Goal: Information Seeking & Learning: Learn about a topic

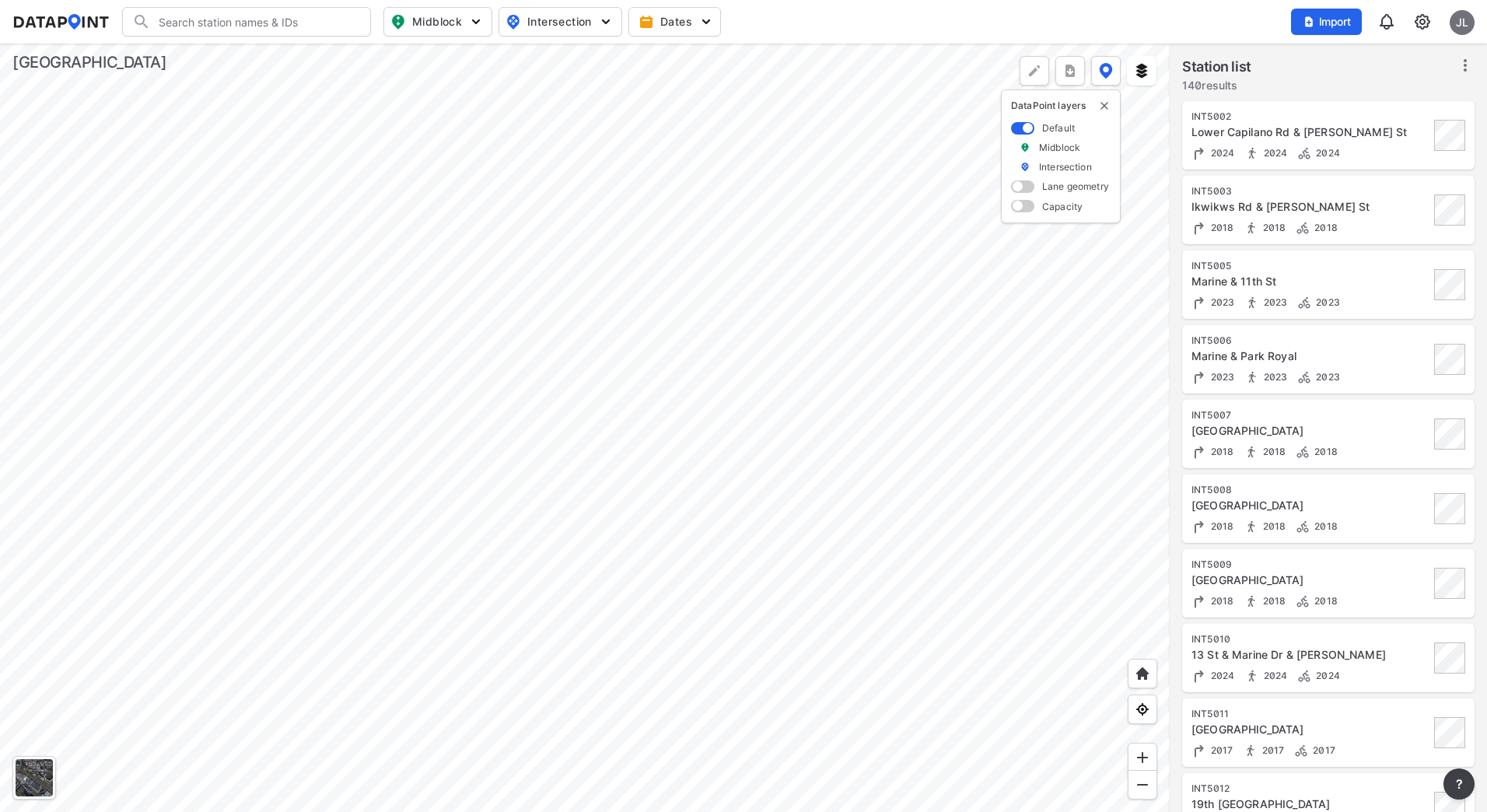
click at [739, 411] on div at bounding box center [585, 428] width 1170 height 769
click at [700, 373] on div at bounding box center [585, 428] width 1170 height 769
click at [682, 400] on div at bounding box center [585, 428] width 1170 height 769
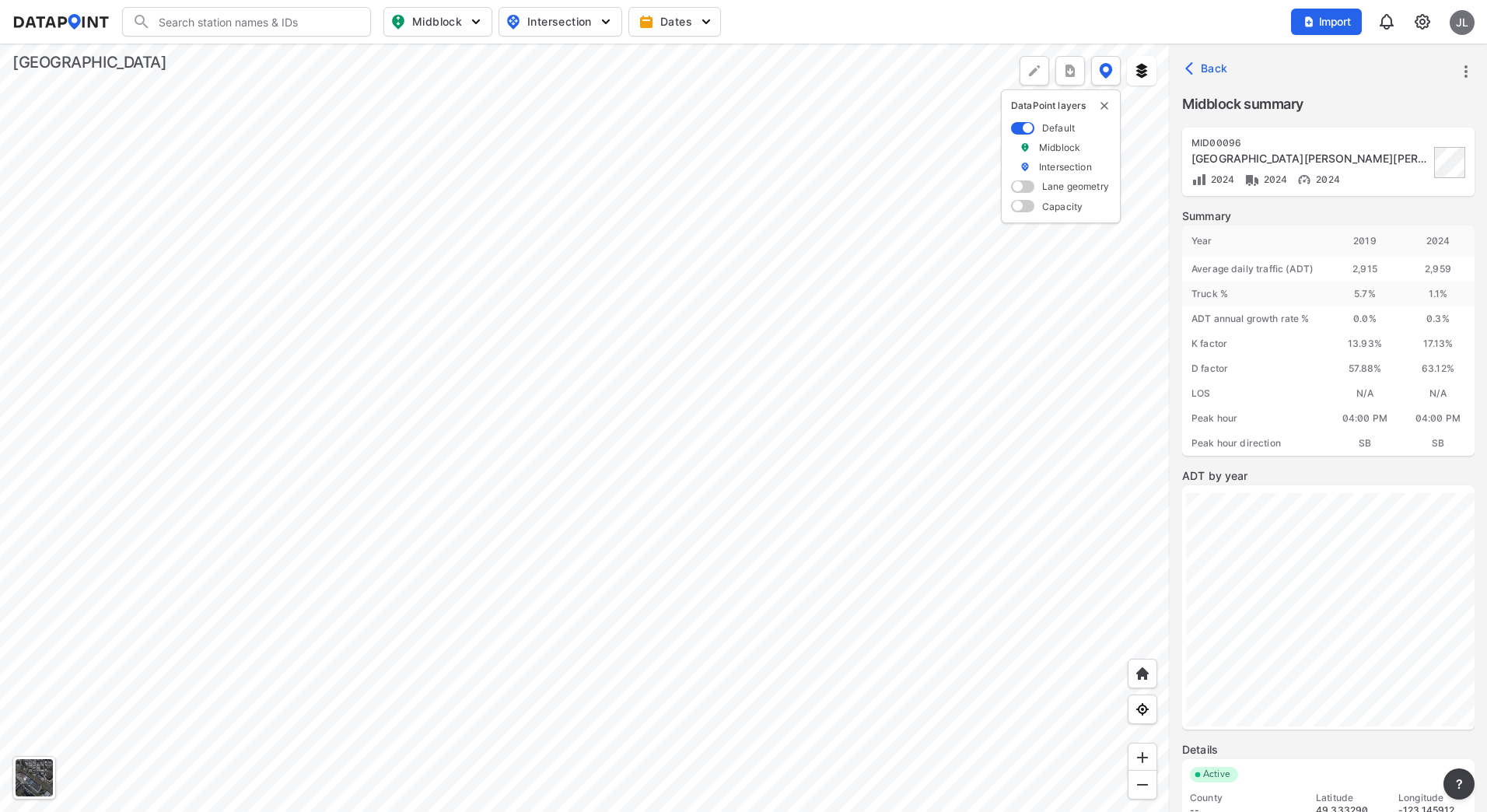
click at [670, 264] on div at bounding box center [585, 428] width 1170 height 769
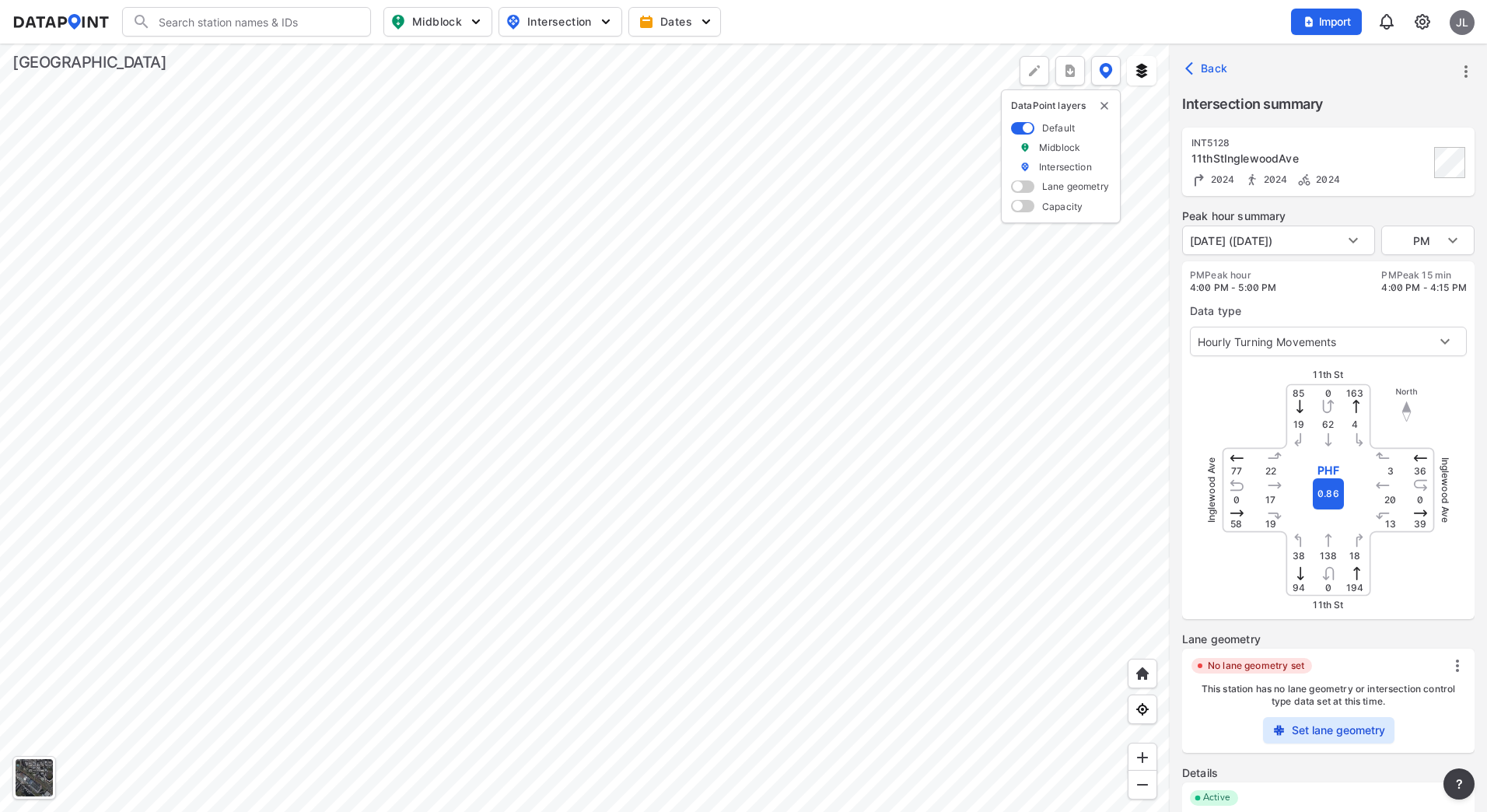
click at [676, 400] on div at bounding box center [585, 428] width 1170 height 769
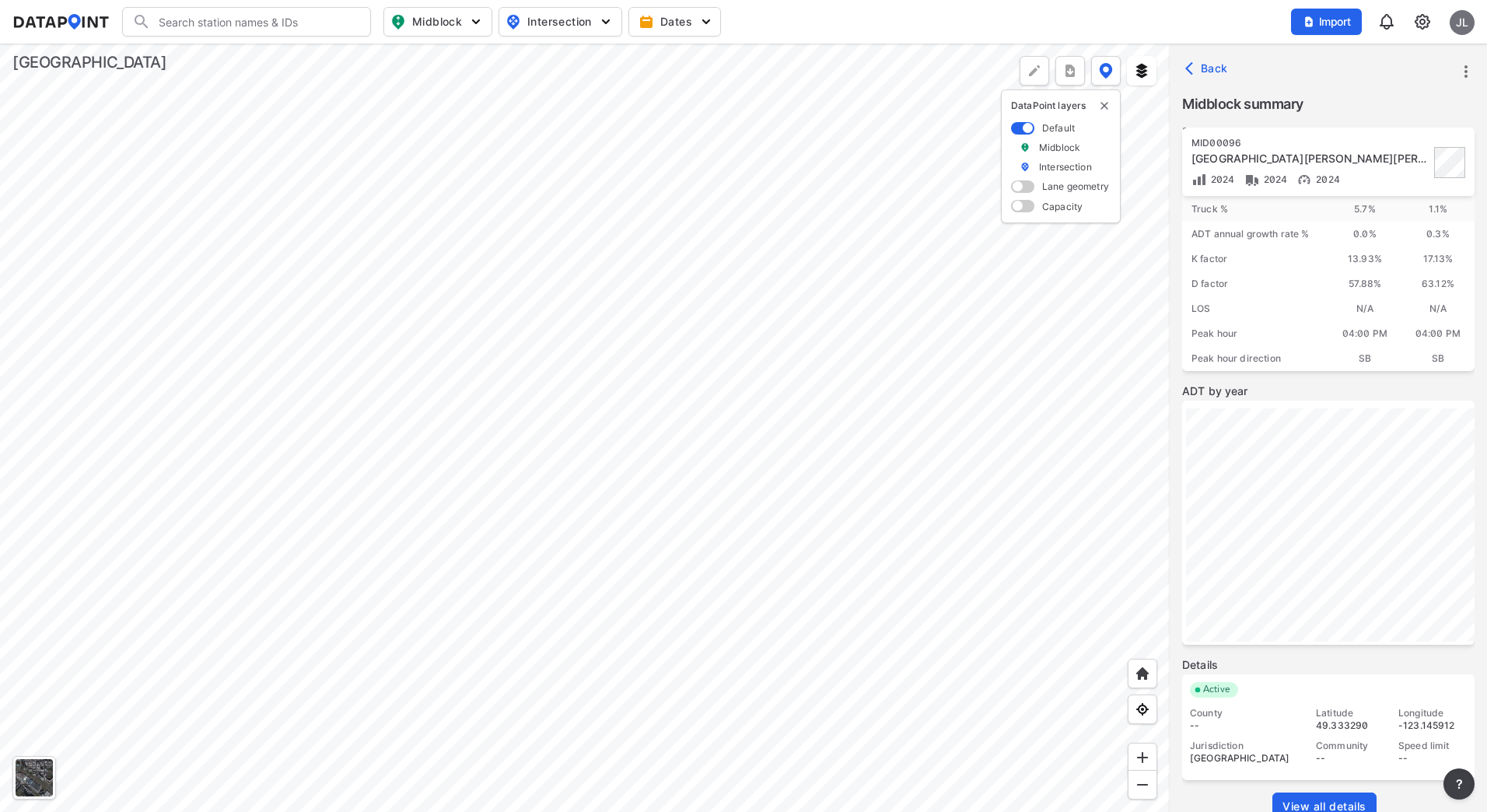
scroll to position [120, 0]
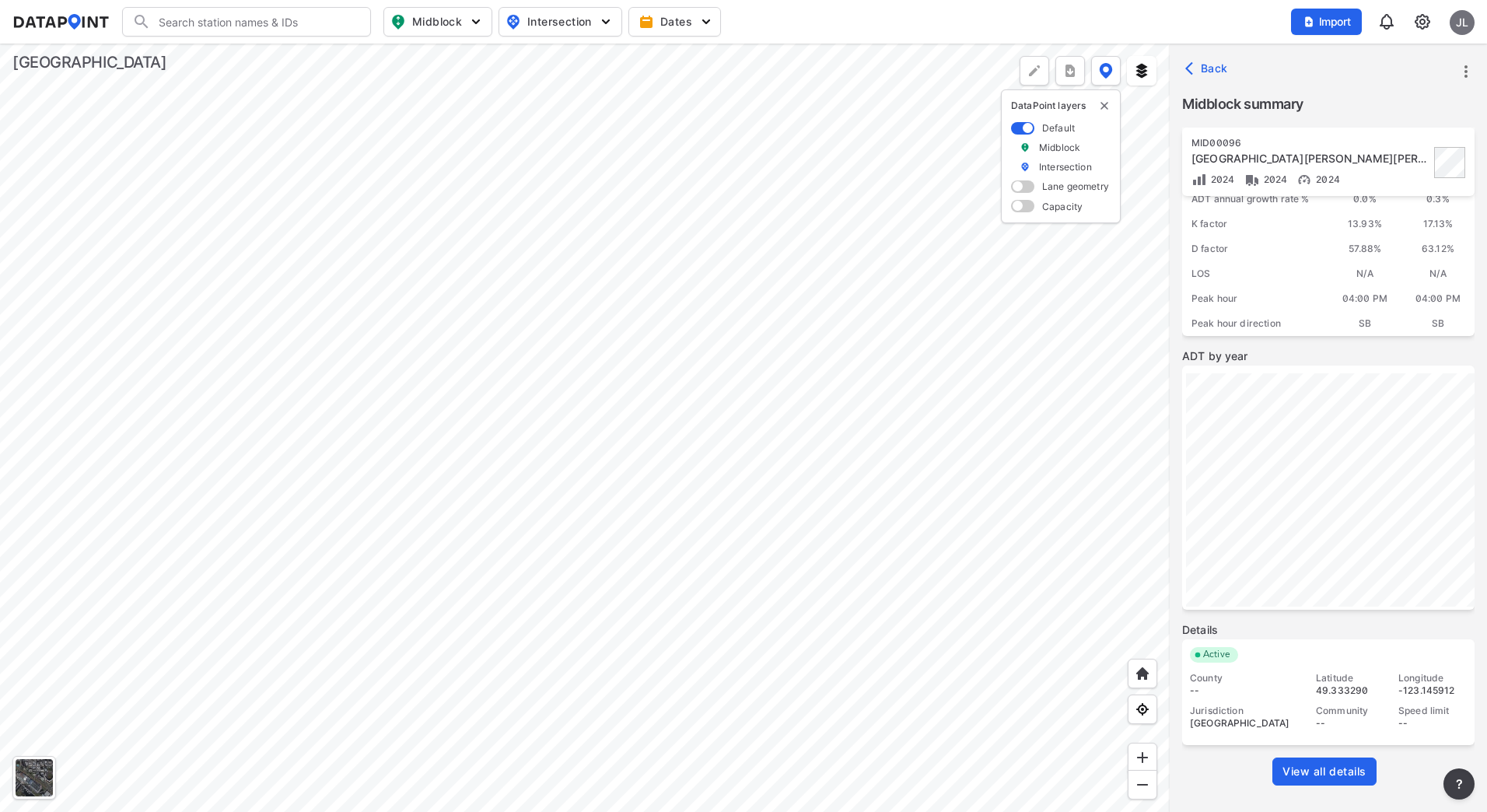
click at [1317, 769] on span "View all details" at bounding box center [1325, 771] width 84 height 16
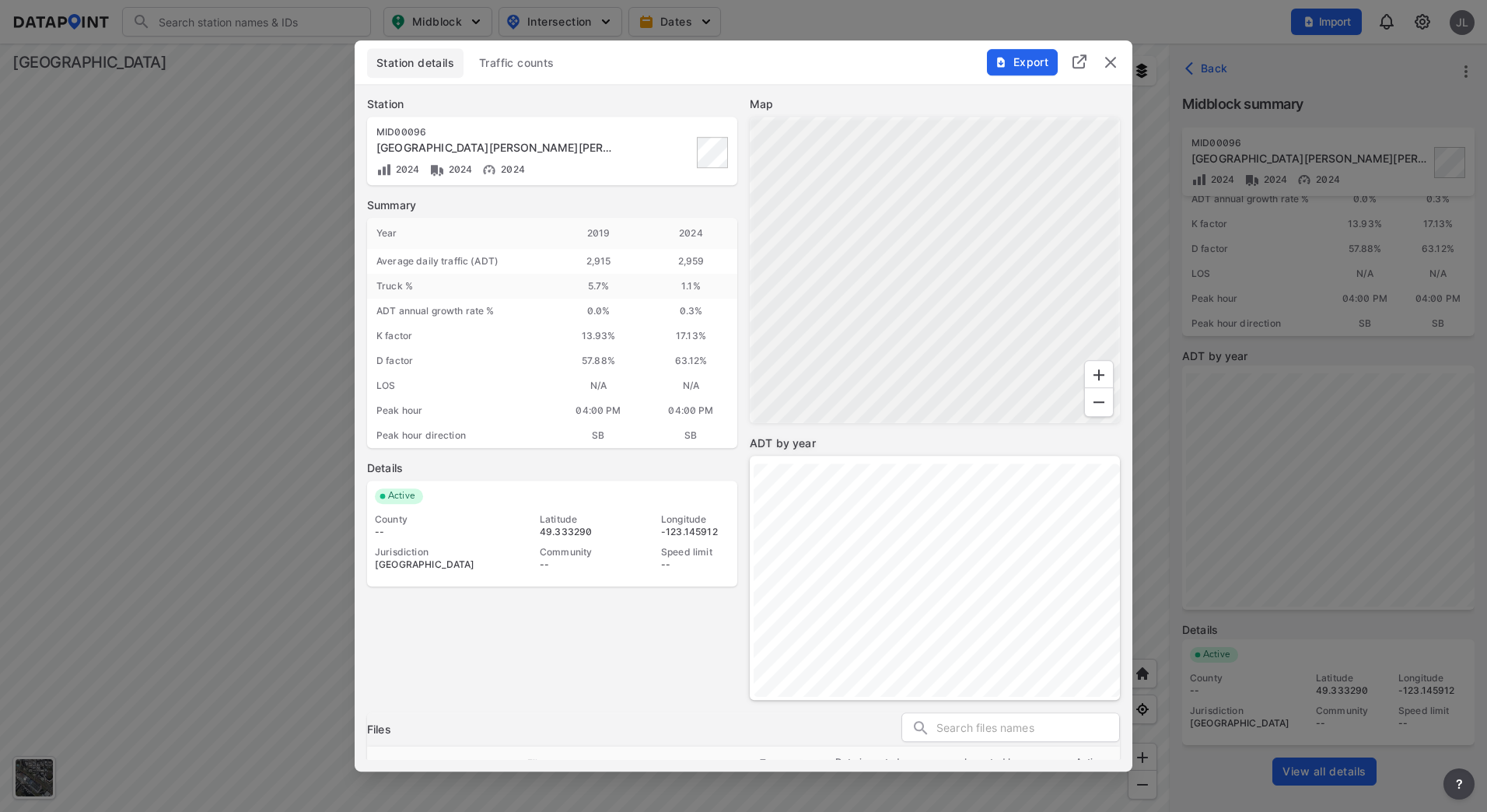
click at [516, 59] on span "Traffic counts" at bounding box center [517, 63] width 75 height 16
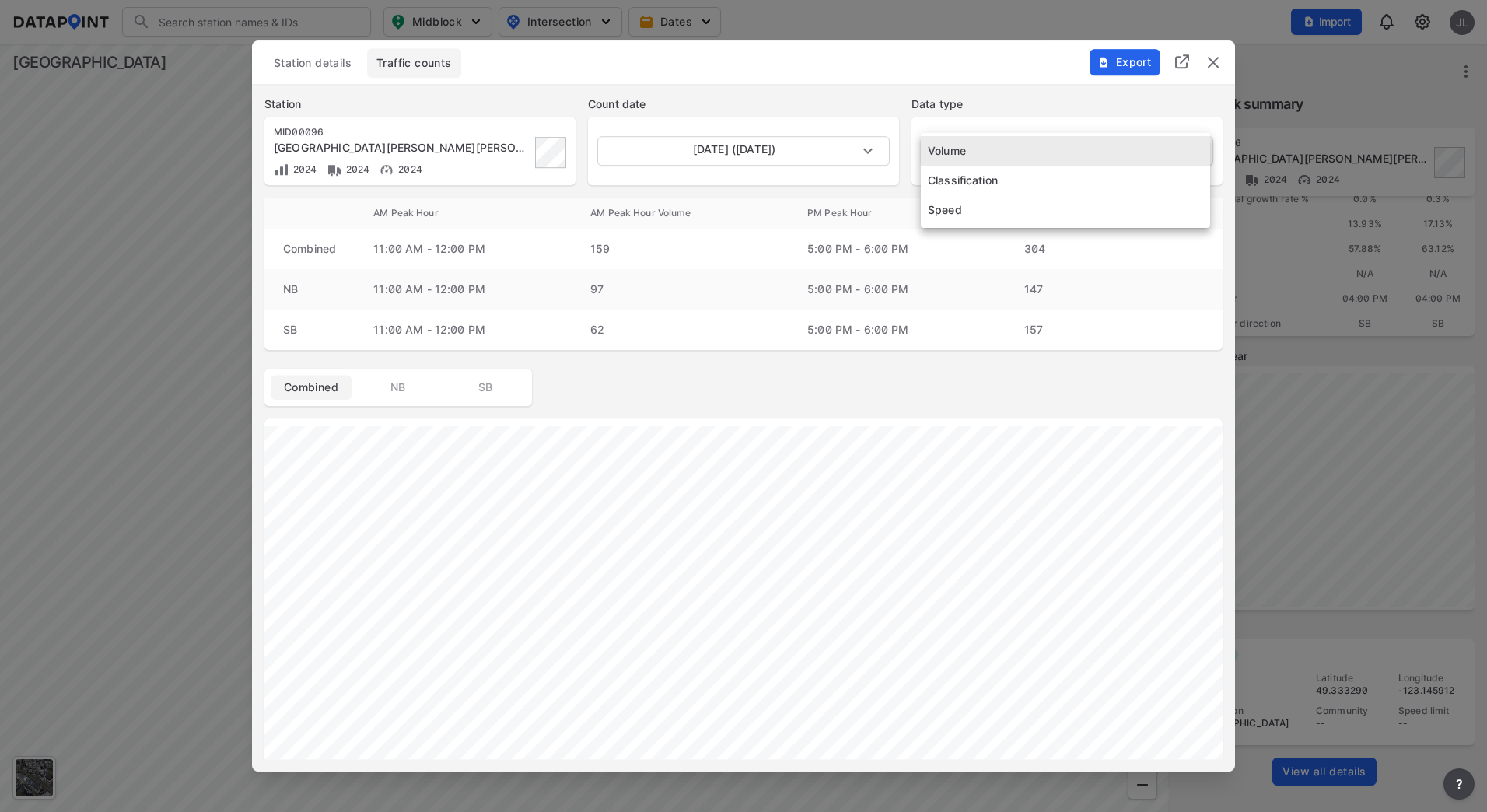
click at [965, 155] on body "Search Please enter a search term. Midblock Intersection Dates Import JL Import…" at bounding box center [743, 406] width 1487 height 812
click at [973, 213] on li "Speed" at bounding box center [1065, 209] width 289 height 29
type input "Speed"
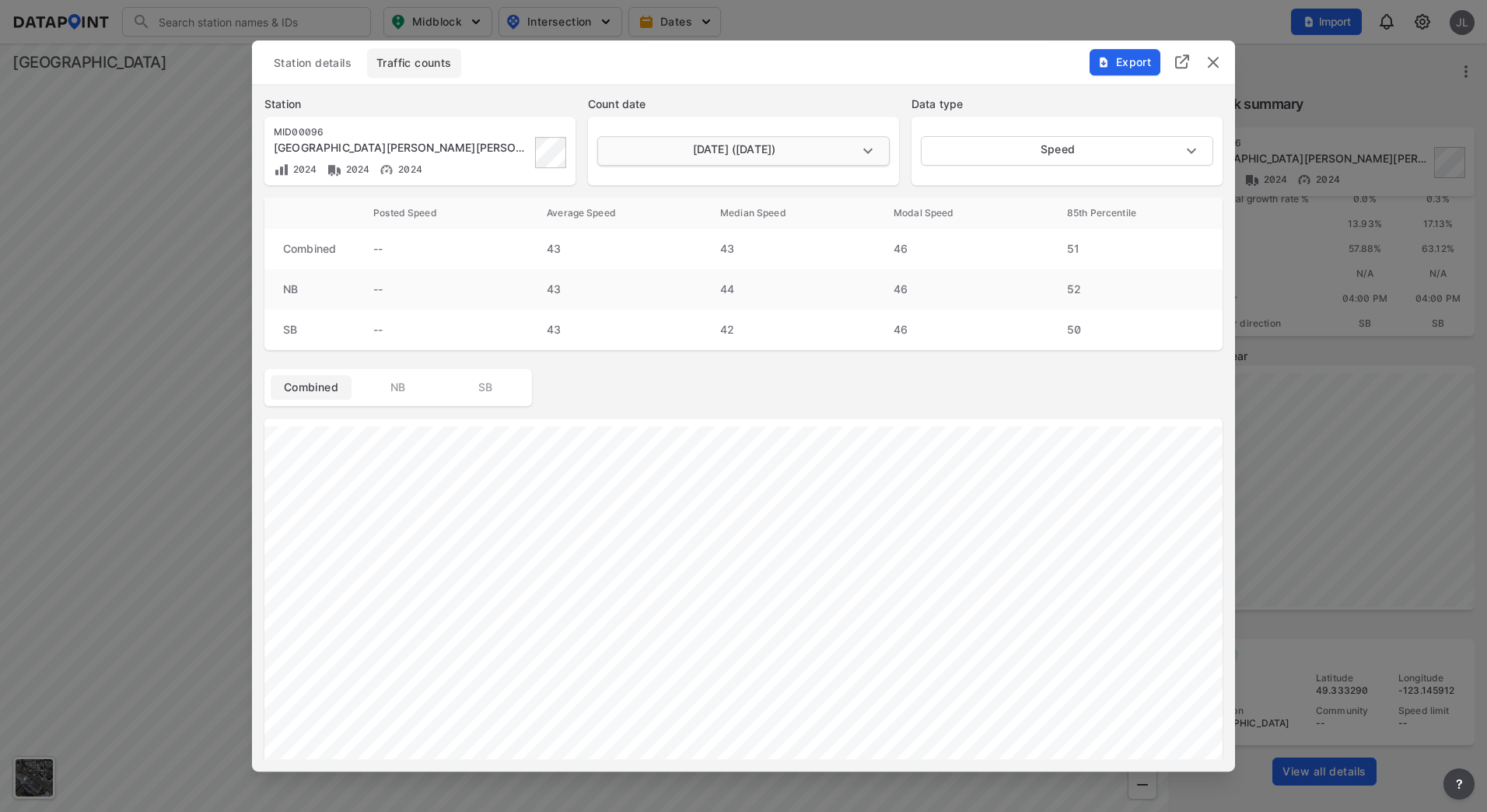
click at [804, 146] on body "Search Please enter a search term. Midblock Intersection Dates Import JL Import…" at bounding box center [743, 406] width 1487 height 812
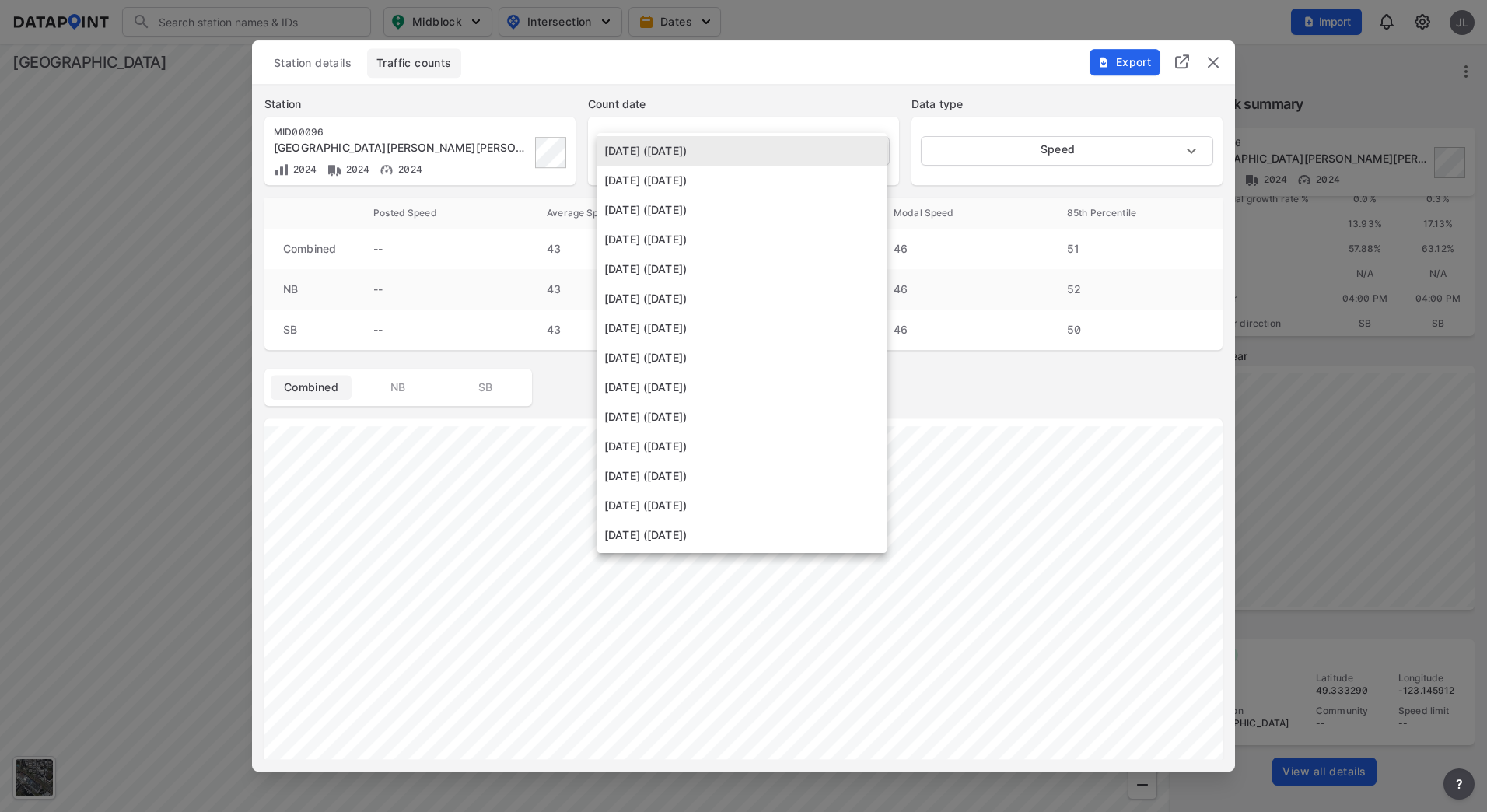
click at [795, 183] on li "[DATE] ([DATE])" at bounding box center [742, 180] width 289 height 29
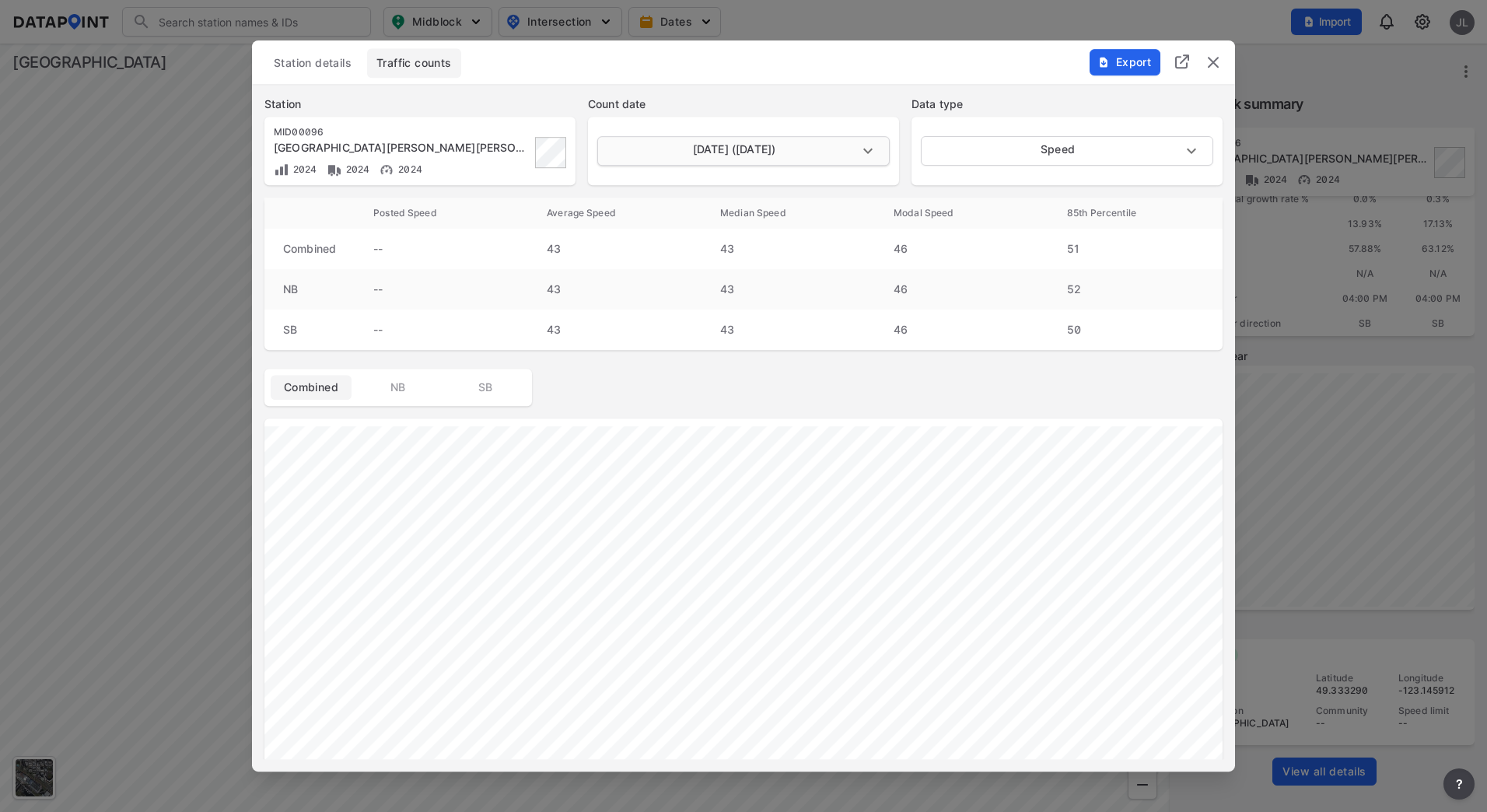
click at [794, 139] on body "Search Please enter a search term. Midblock Intersection Dates Import JL Import…" at bounding box center [743, 406] width 1487 height 812
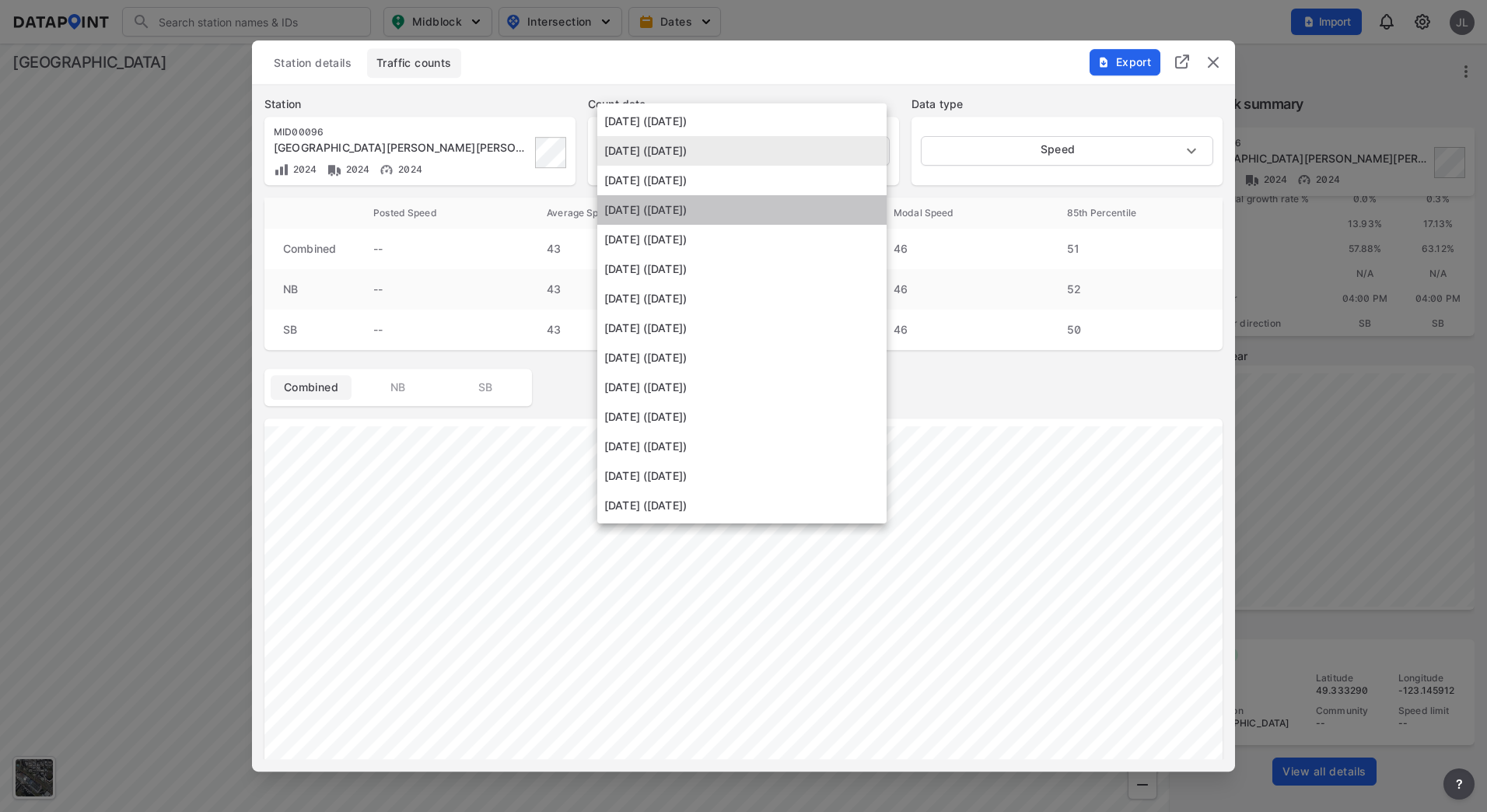
click at [770, 217] on li "[DATE] ([DATE])" at bounding box center [742, 209] width 289 height 29
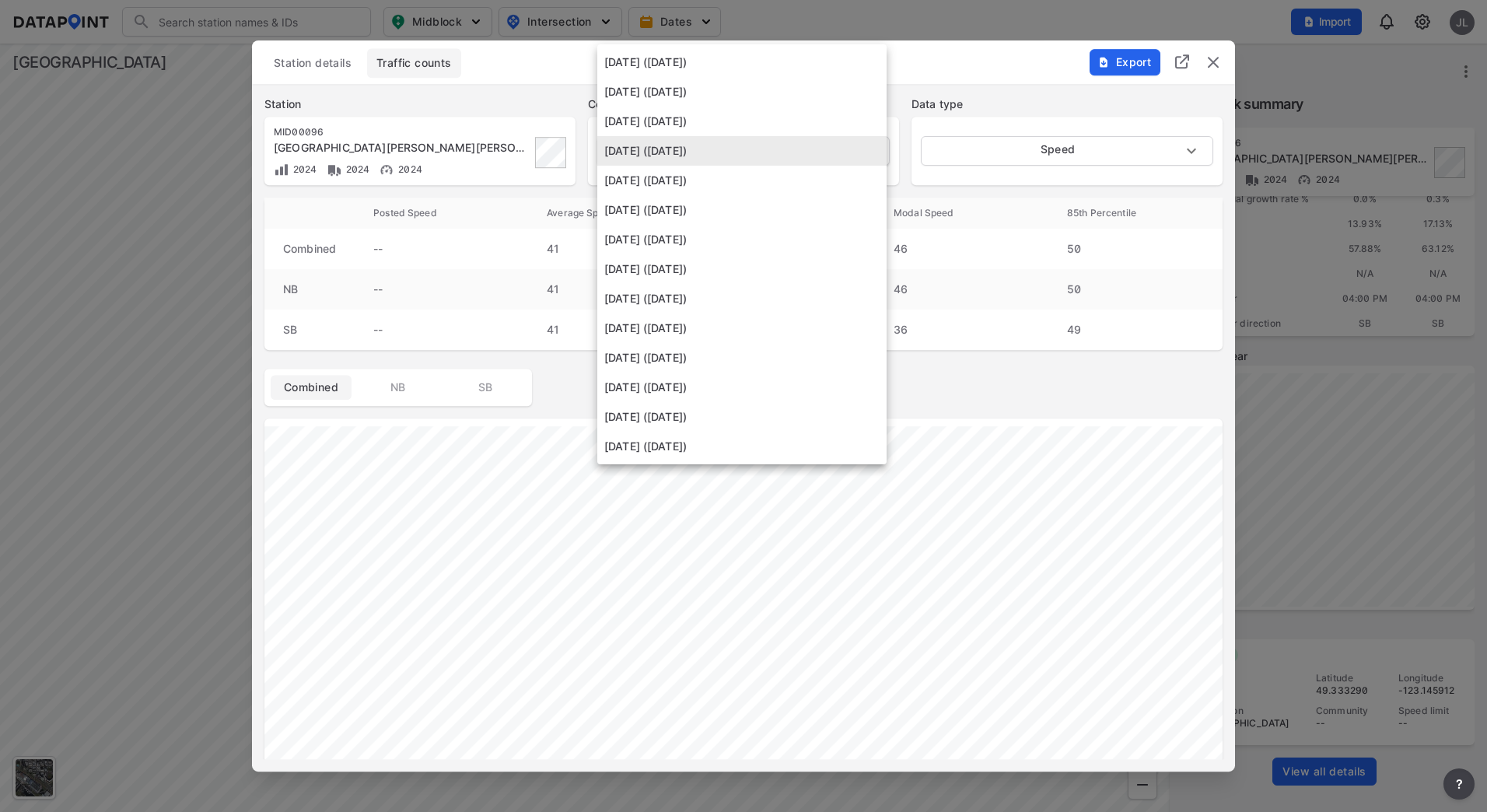
click at [769, 141] on body "Search Please enter a search term. Midblock Intersection Dates Import JL Import…" at bounding box center [743, 406] width 1487 height 812
click at [756, 217] on li "[DATE] ([DATE])" at bounding box center [742, 209] width 289 height 29
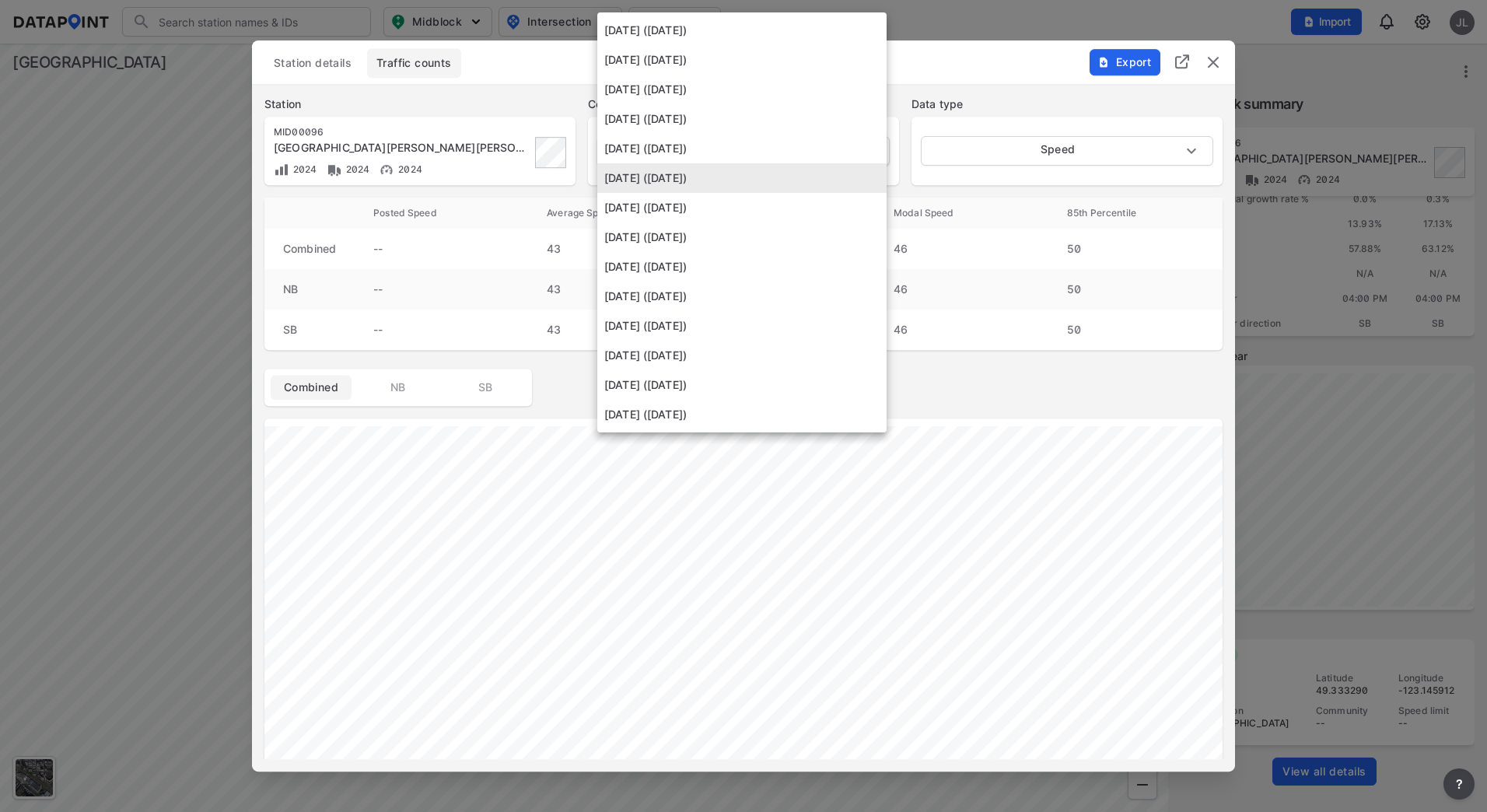
click at [757, 164] on body "Search Please enter a search term. Midblock Intersection Dates Import JL Import…" at bounding box center [743, 406] width 1487 height 812
click at [752, 242] on li "[DATE] ([DATE])" at bounding box center [742, 237] width 289 height 29
click at [747, 155] on body "Search Please enter a search term. Midblock Intersection Dates Import JL Import…" at bounding box center [743, 406] width 1487 height 812
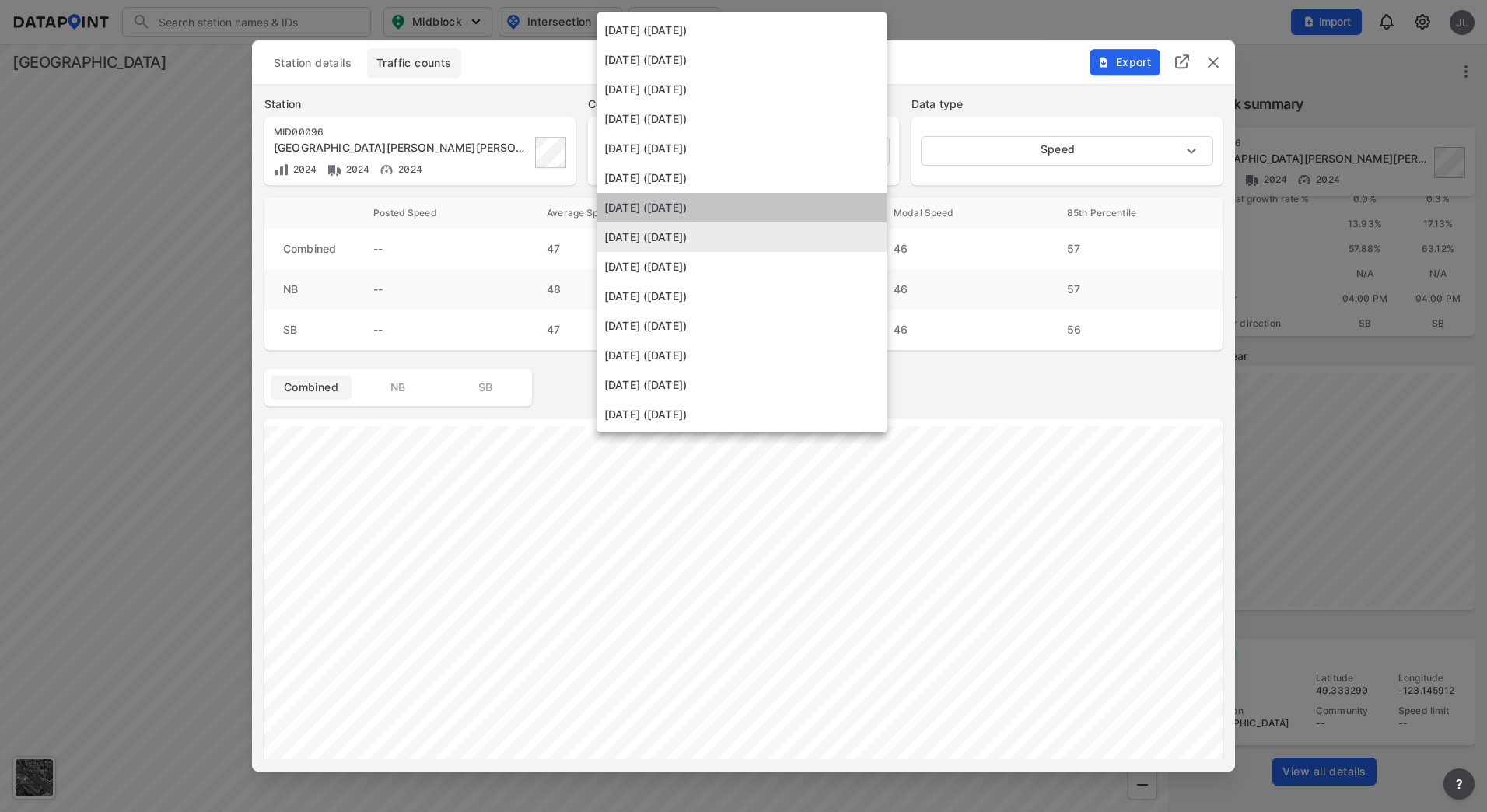
click at [732, 204] on li "[DATE] ([DATE])" at bounding box center [742, 207] width 289 height 29
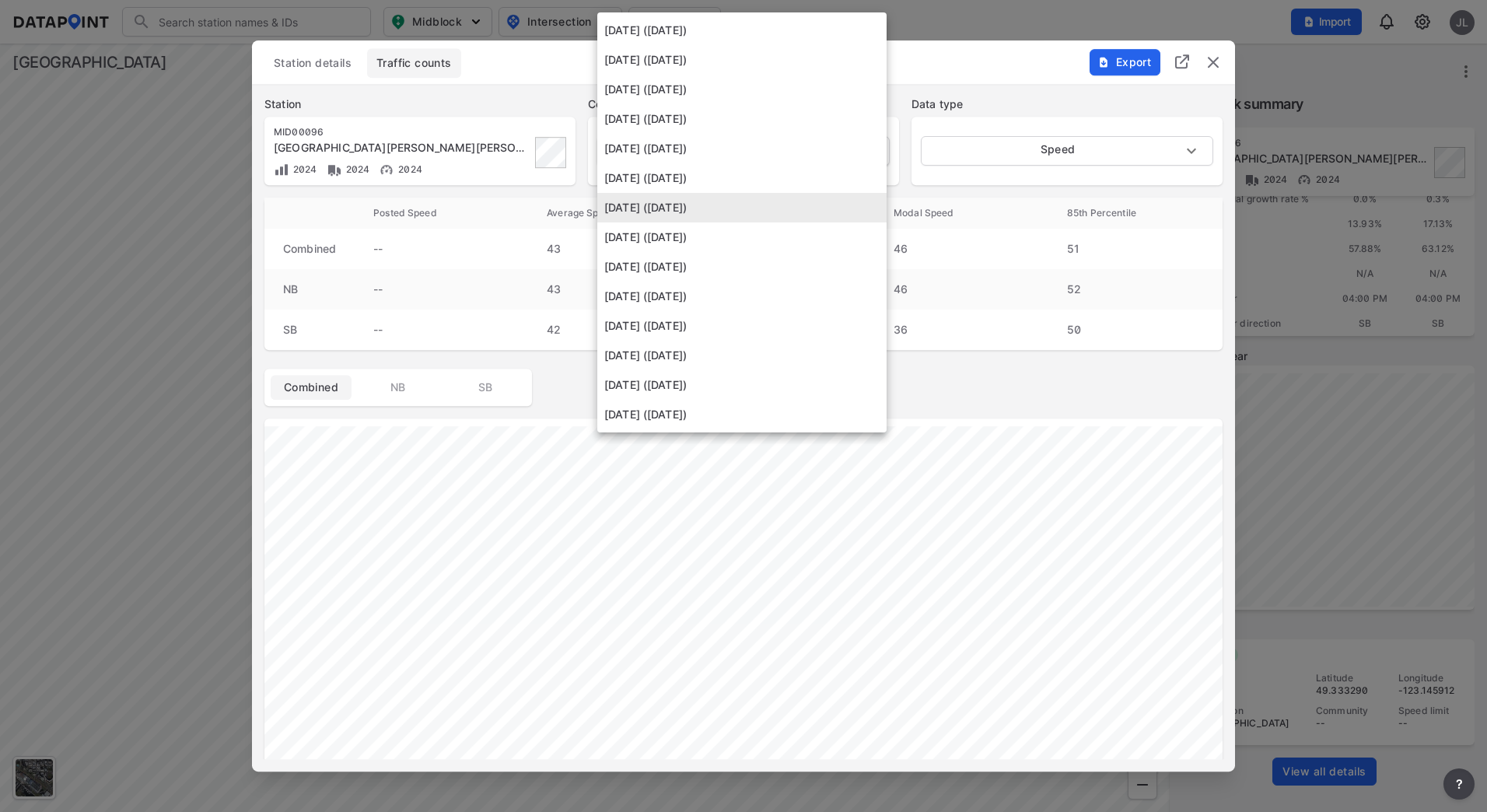
click at [764, 160] on body "Search Please enter a search term. Midblock Intersection Dates Import JL Import…" at bounding box center [743, 406] width 1487 height 812
click at [735, 179] on li "[DATE] ([DATE])" at bounding box center [742, 177] width 289 height 29
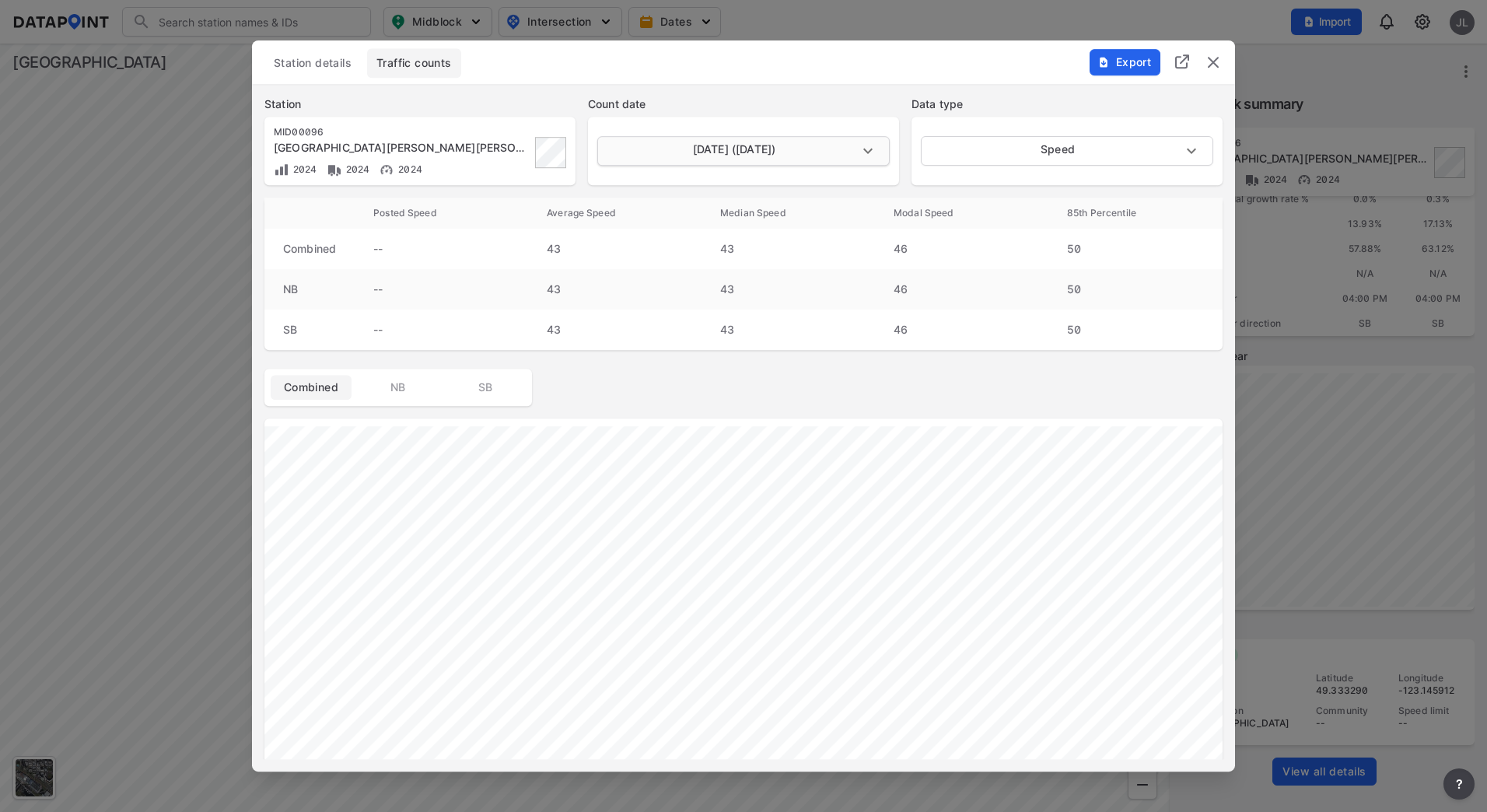
click at [745, 161] on body "Search Please enter a search term. Midblock Intersection Dates Import JL Import…" at bounding box center [743, 406] width 1487 height 812
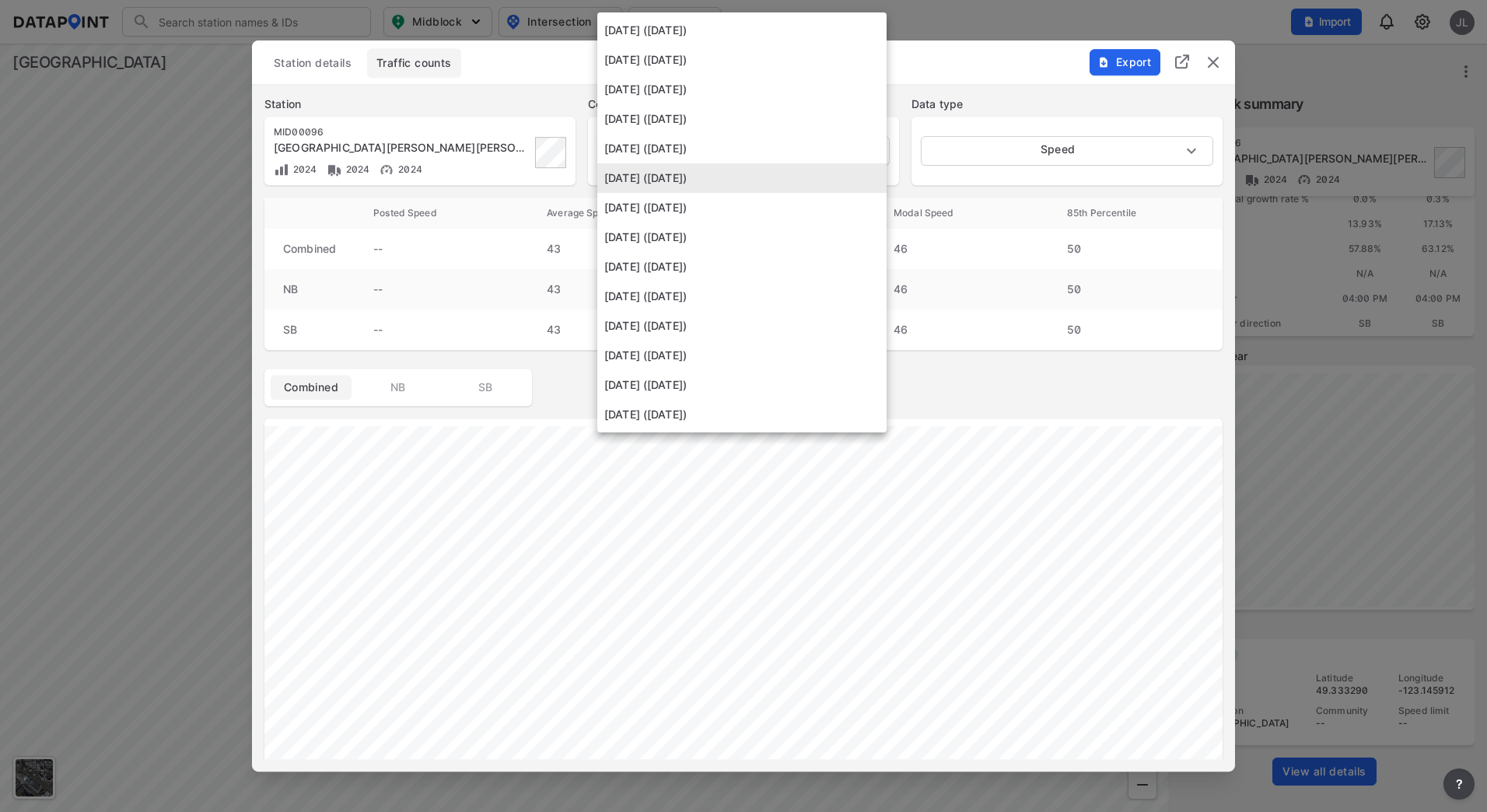
click at [745, 140] on li "[DATE] ([DATE])" at bounding box center [742, 148] width 289 height 29
click at [742, 151] on body "Search Please enter a search term. Midblock Intersection Dates Import JL Import…" at bounding box center [743, 406] width 1487 height 812
click at [735, 126] on li "[DATE] ([DATE])" at bounding box center [742, 121] width 289 height 29
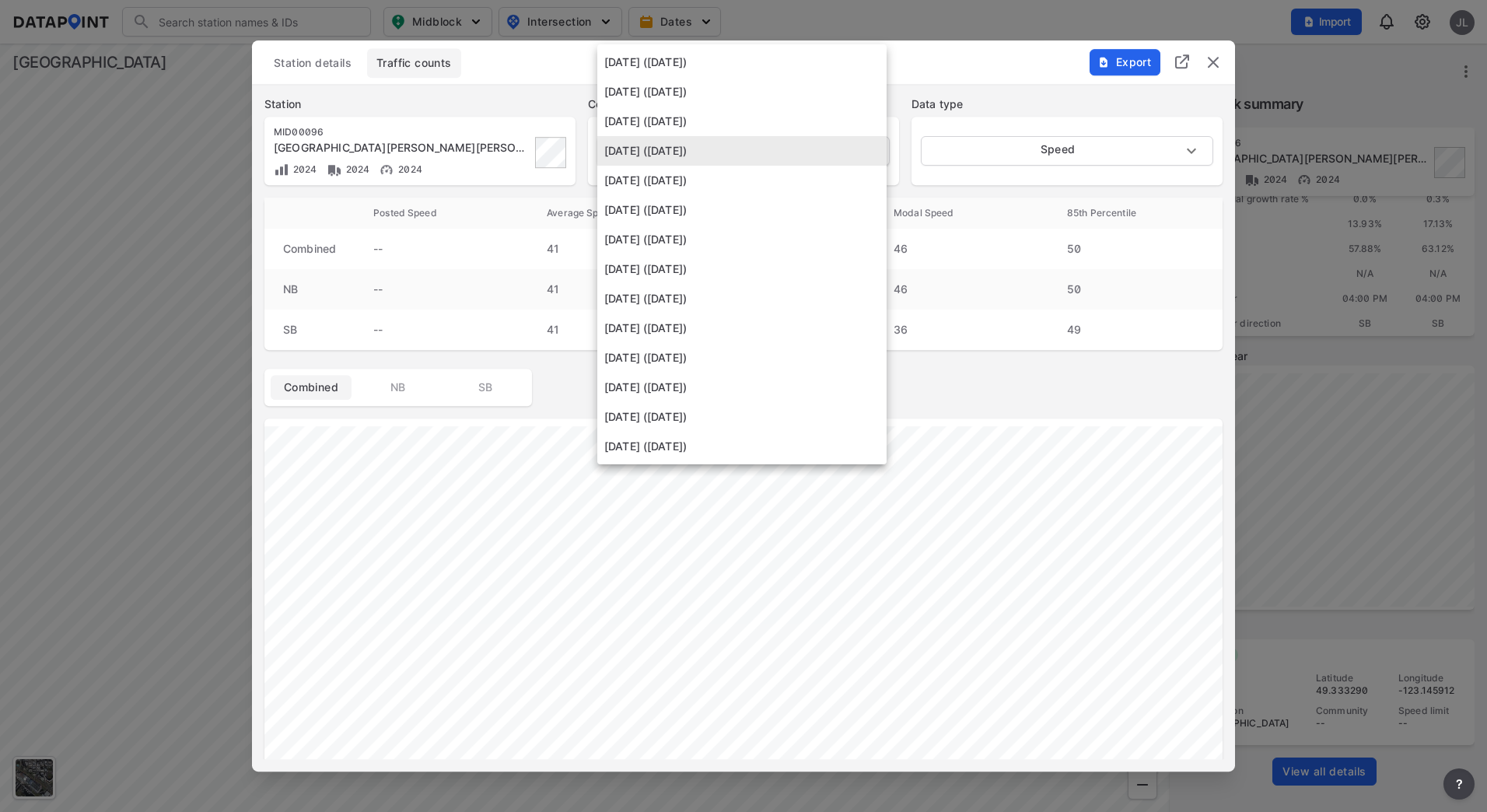
click at [732, 142] on body "Search Please enter a search term. Midblock Intersection Dates Import JL Import…" at bounding box center [743, 406] width 1487 height 812
click at [732, 117] on li "[DATE] ([DATE])" at bounding box center [742, 121] width 289 height 29
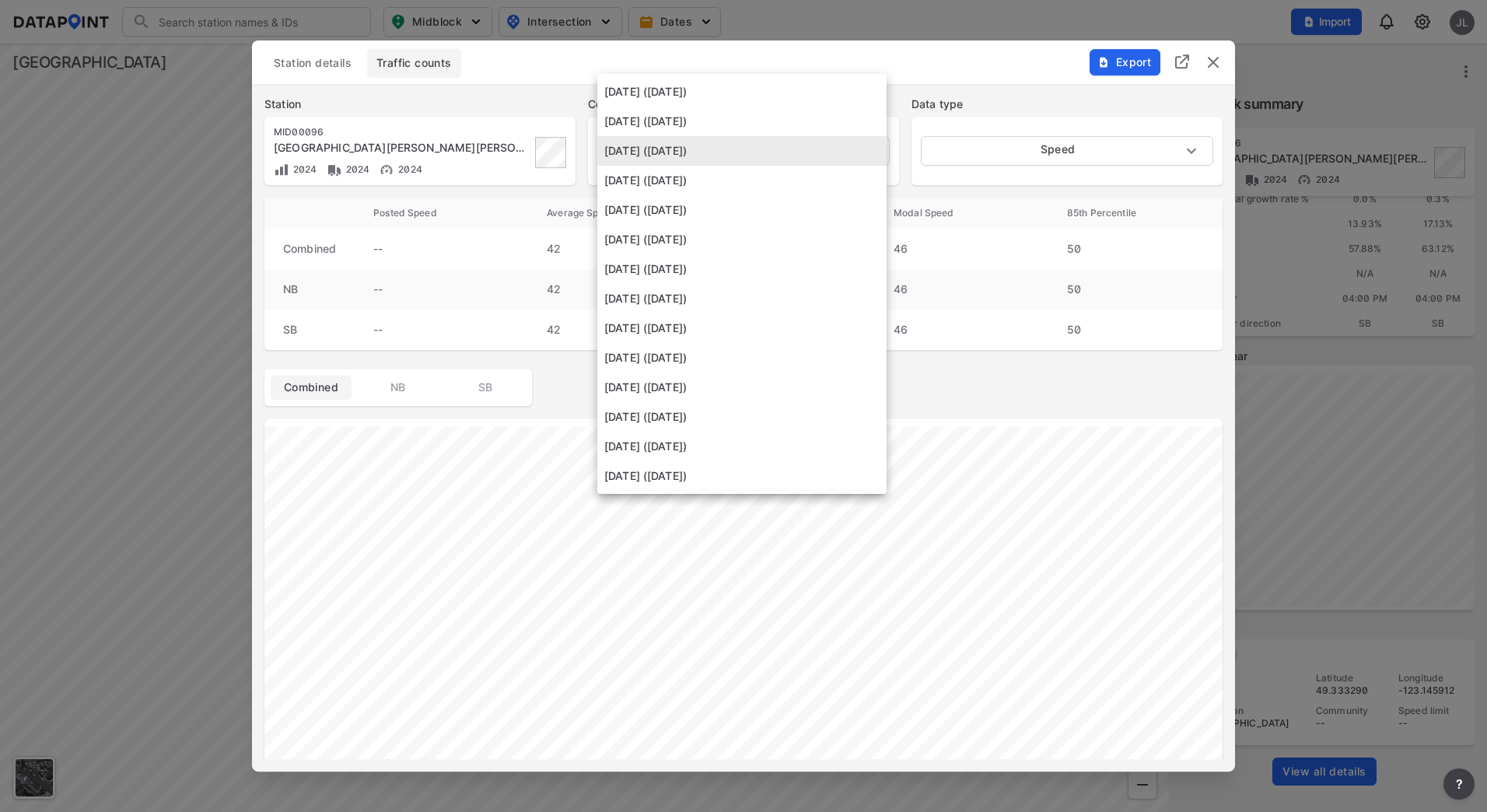
click at [741, 146] on body "Search Please enter a search term. Midblock Intersection Dates Import JL Import…" at bounding box center [743, 406] width 1487 height 812
click at [741, 112] on li "[DATE] ([DATE])" at bounding box center [742, 121] width 289 height 29
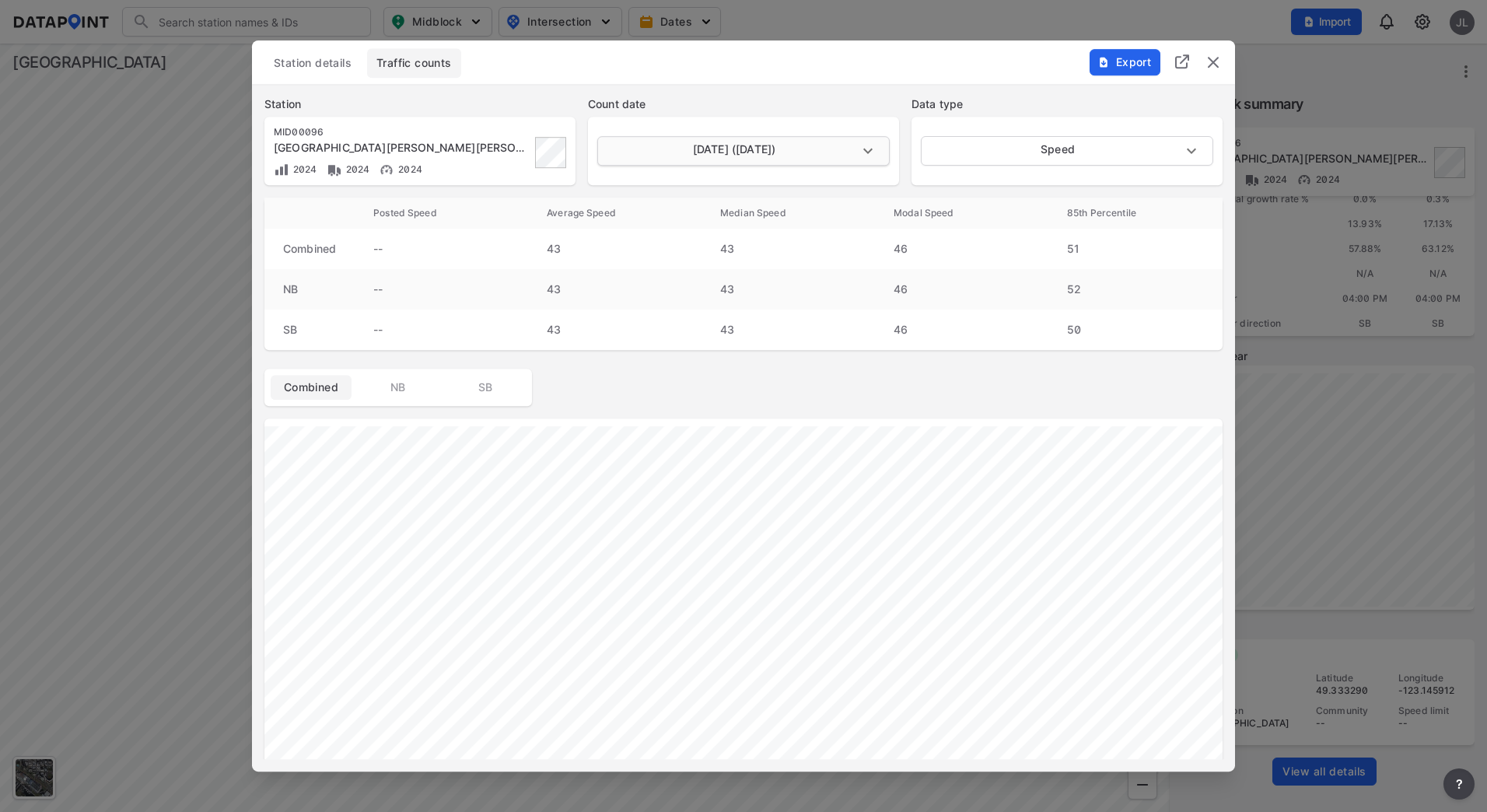
click at [745, 147] on body "Search Please enter a search term. Midblock Intersection Dates Import JL Import…" at bounding box center [743, 406] width 1487 height 812
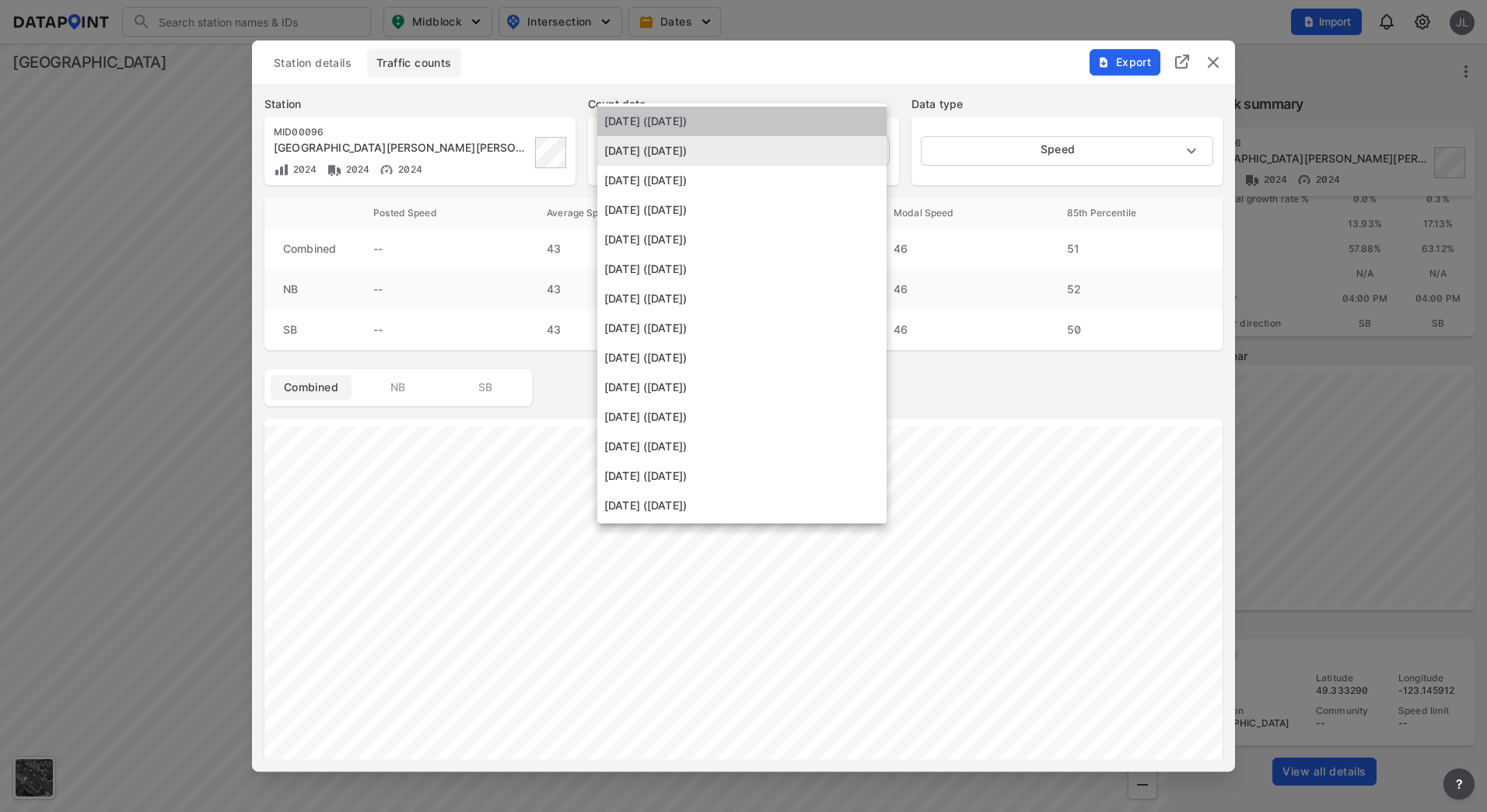
click at [740, 118] on li "[DATE] ([DATE])" at bounding box center [742, 121] width 289 height 29
type input "[DATE]"
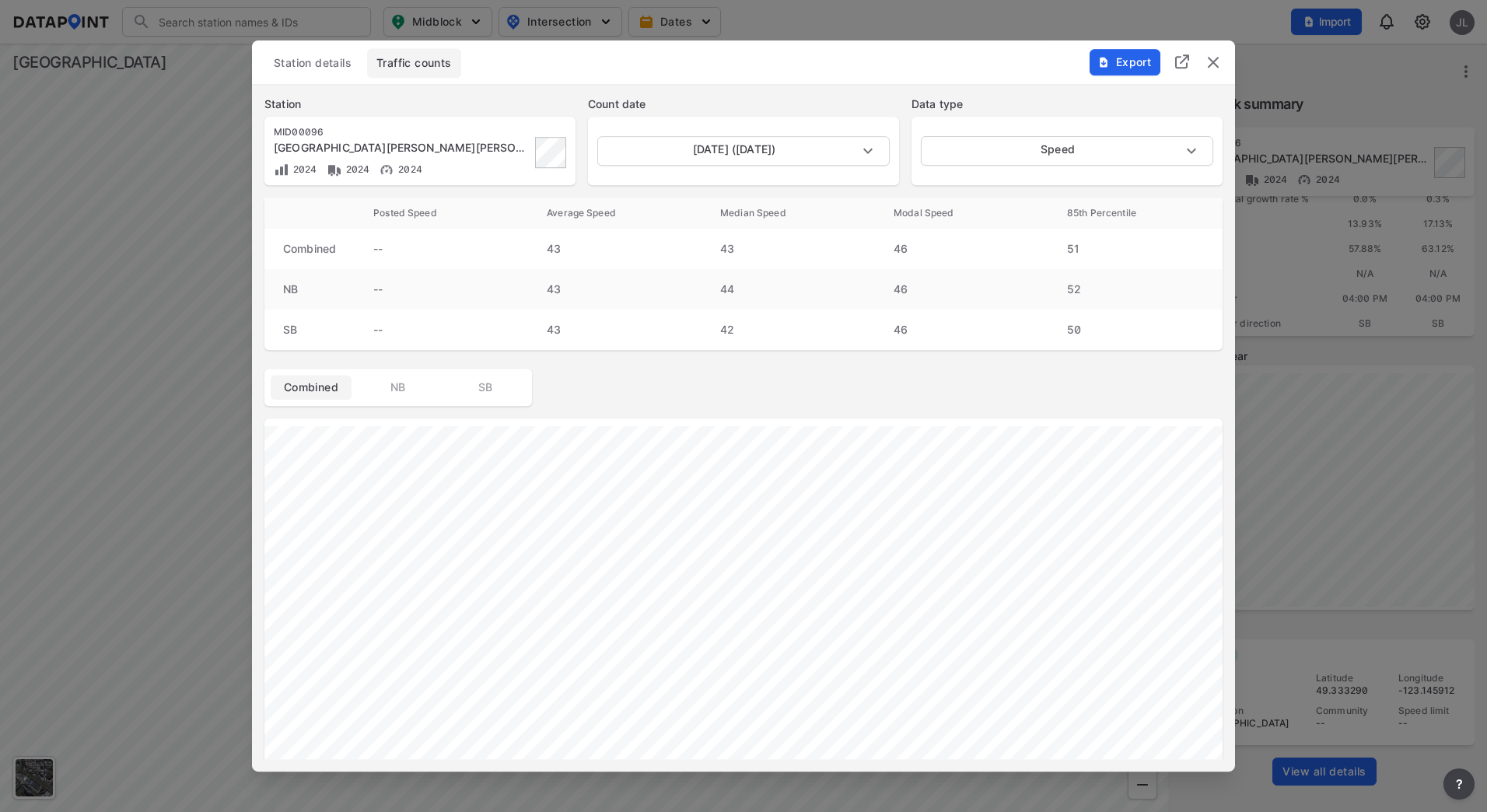
click at [341, 66] on span "Station details" at bounding box center [312, 63] width 78 height 16
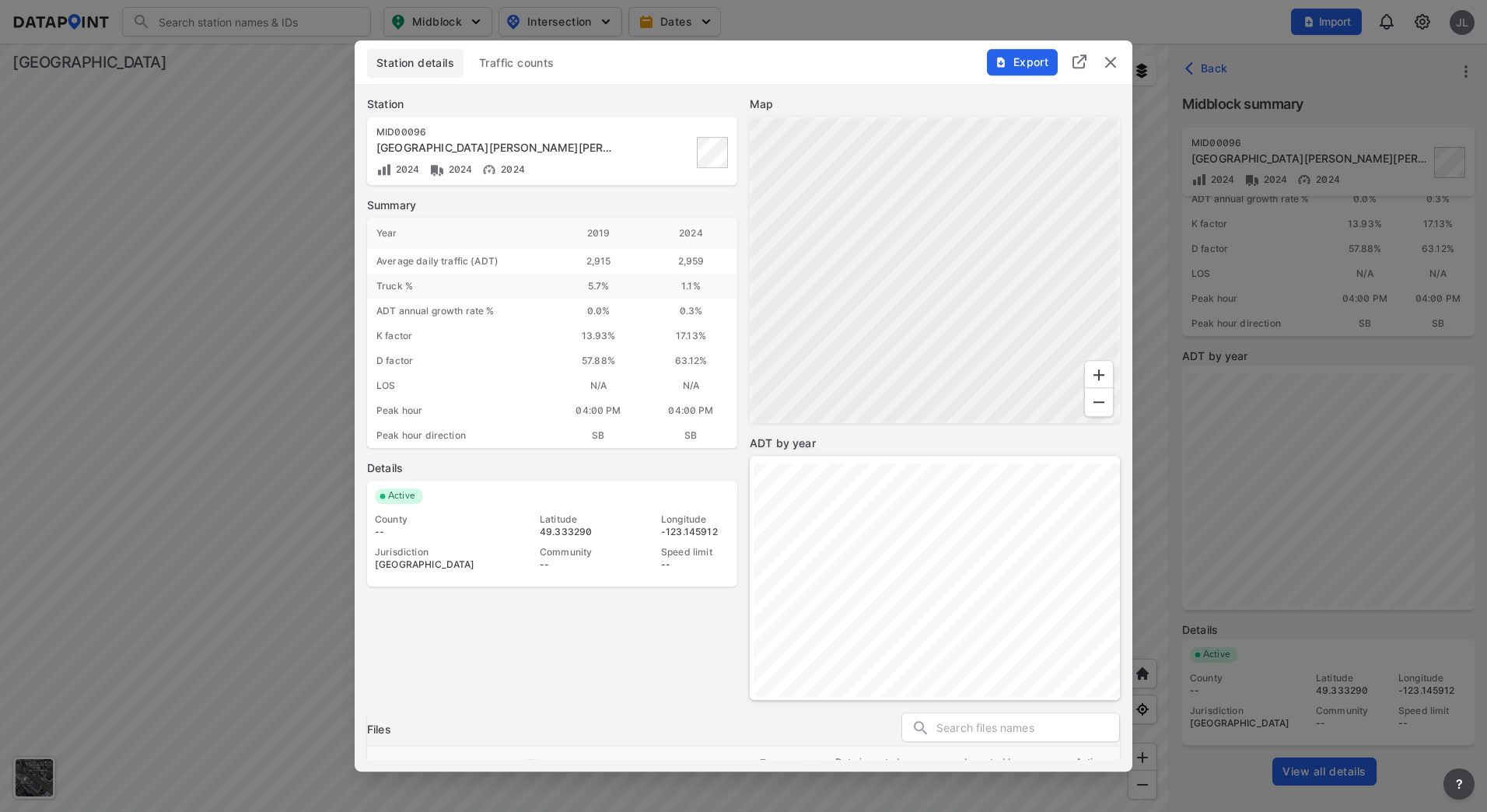
scroll to position [209, 0]
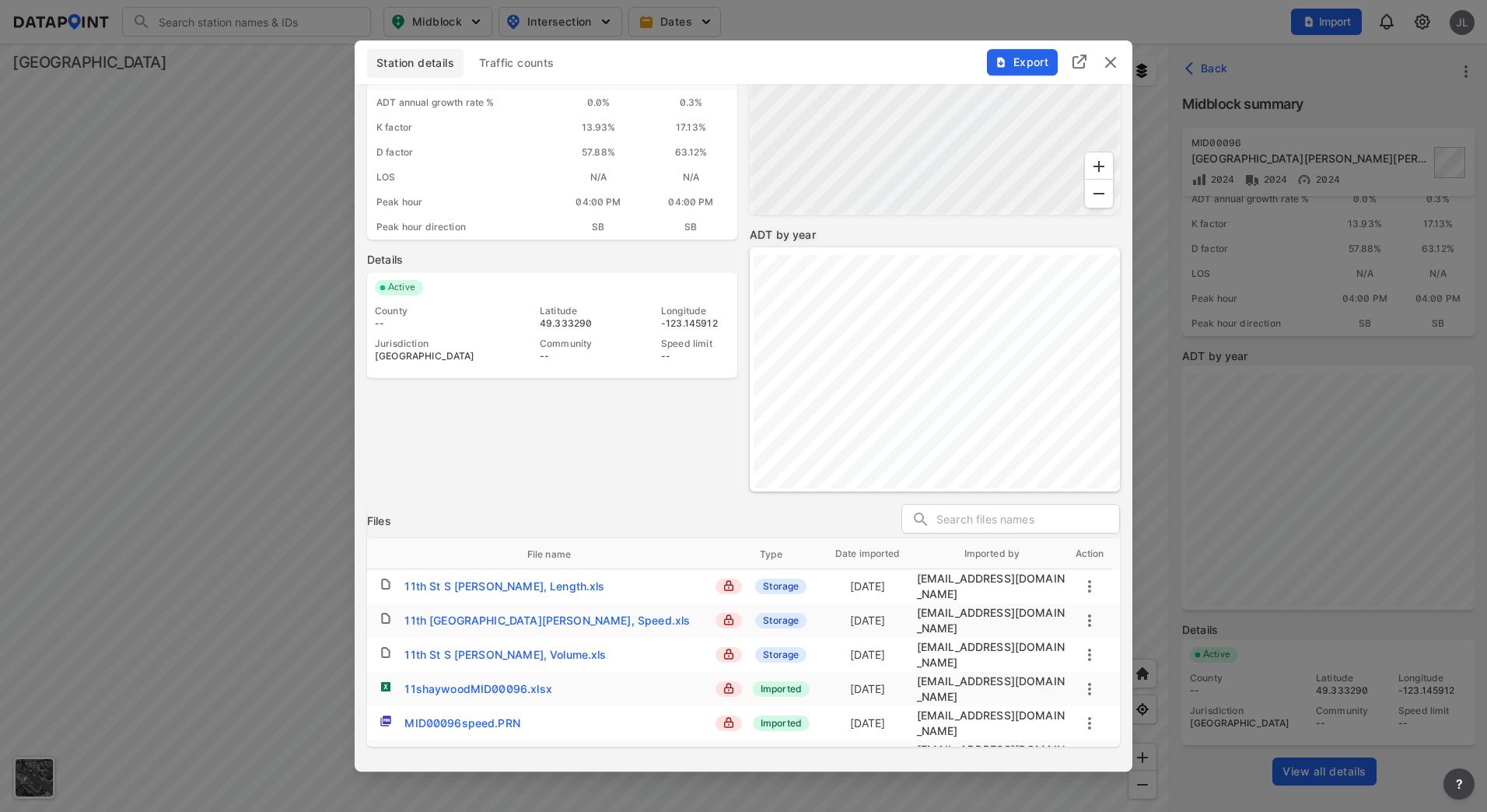
click at [527, 613] on div "11th [GEOGRAPHIC_DATA][PERSON_NAME], Speed.xls" at bounding box center [548, 620] width 286 height 16
click at [1115, 59] on img "delete" at bounding box center [1111, 62] width 19 height 19
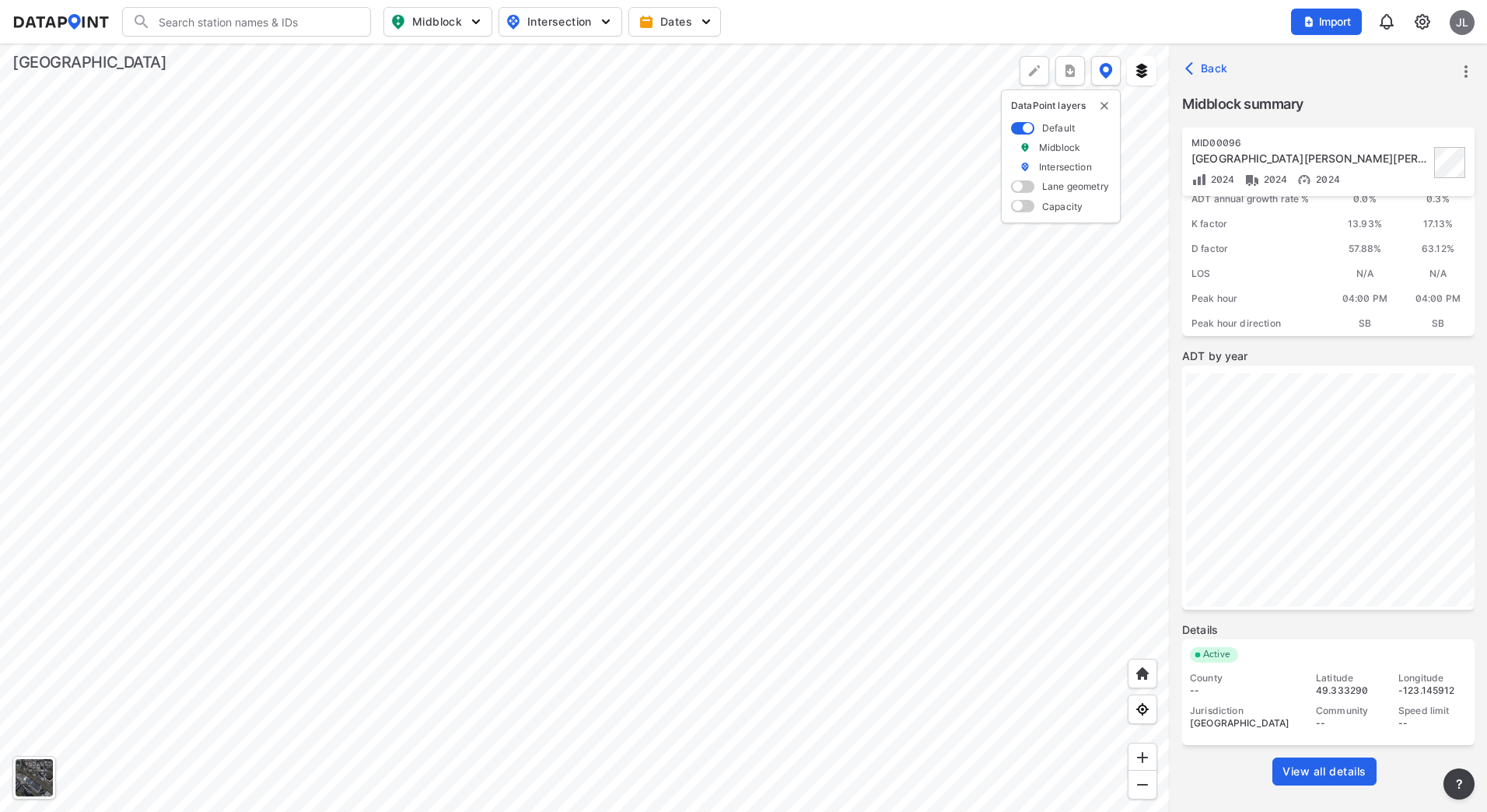
click at [731, 428] on div at bounding box center [585, 428] width 1170 height 769
click at [683, 678] on div at bounding box center [585, 428] width 1170 height 769
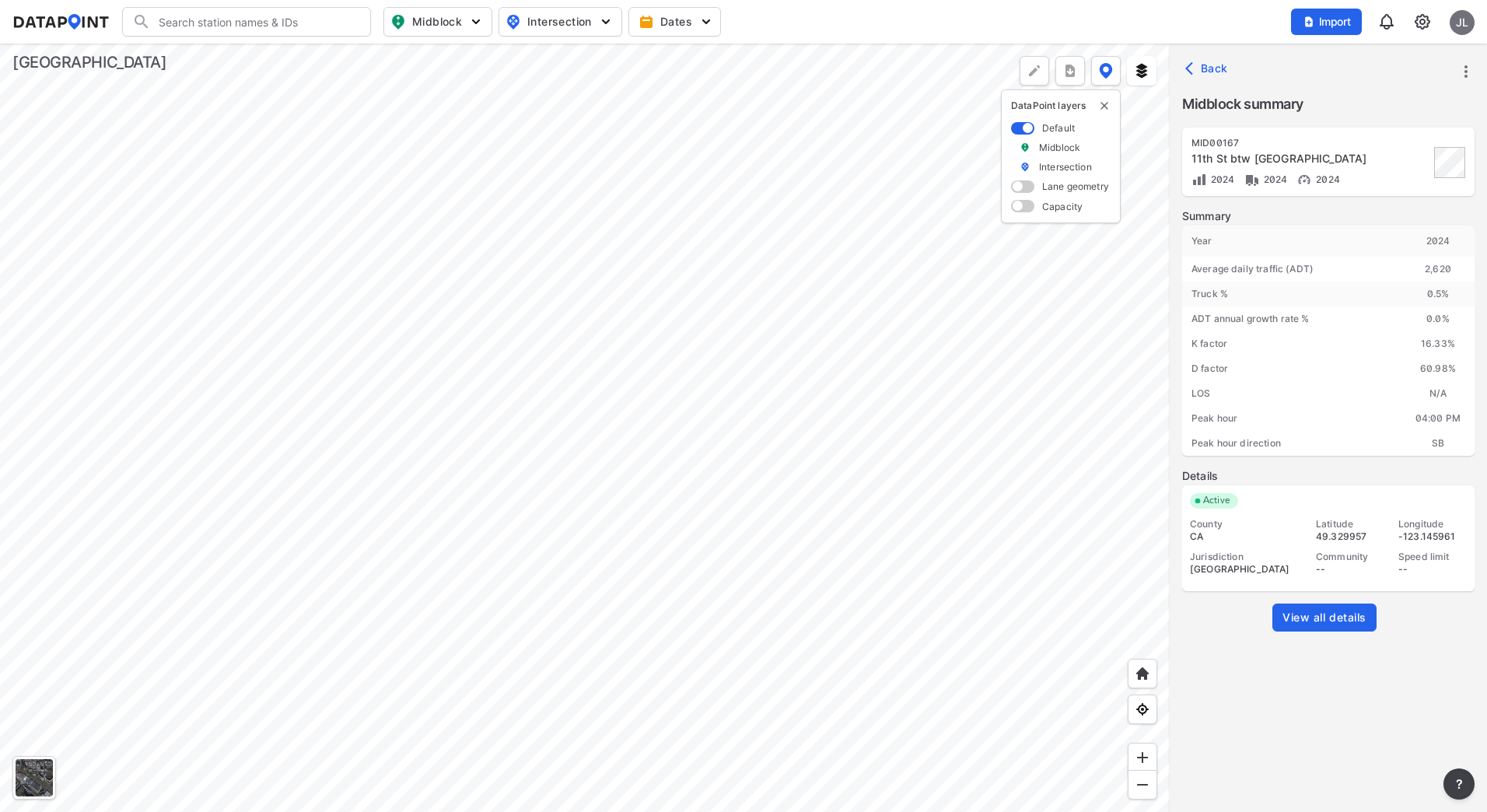
click at [1323, 627] on link "View all details" at bounding box center [1325, 618] width 104 height 28
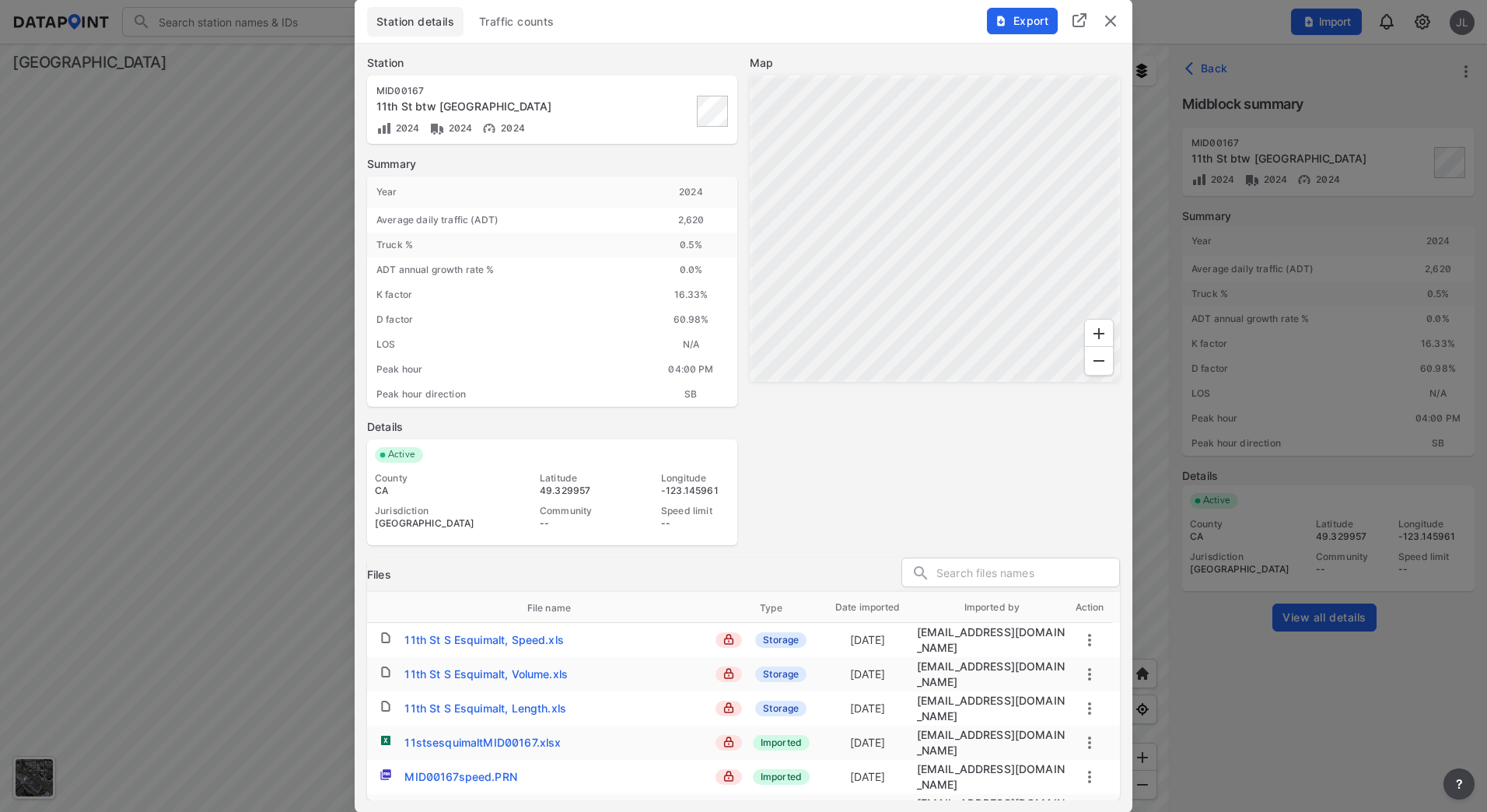
click at [537, 29] on button "Traffic counts" at bounding box center [517, 21] width 94 height 29
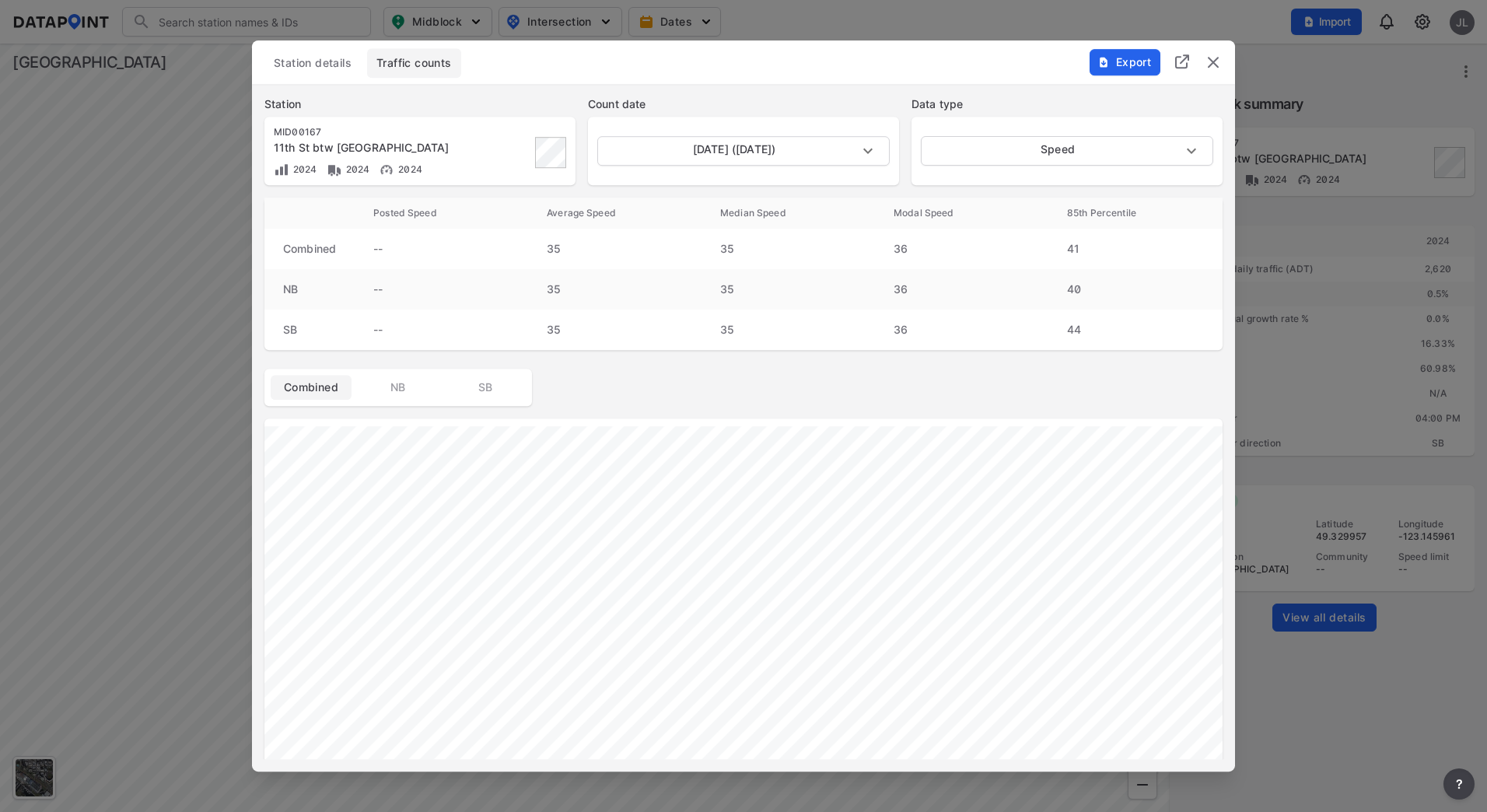
click at [1214, 62] on img "delete" at bounding box center [1213, 62] width 19 height 19
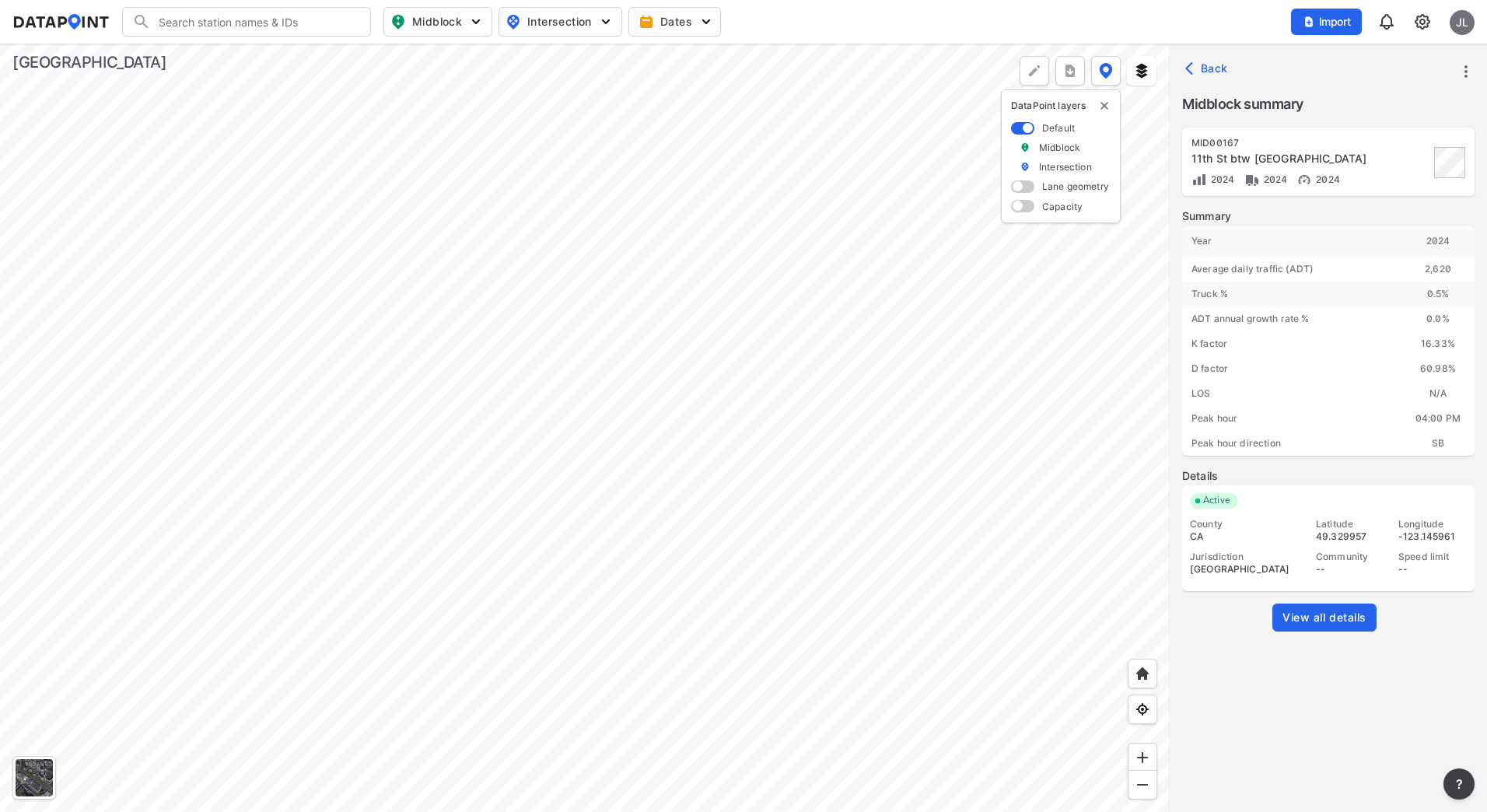
click at [680, 304] on div at bounding box center [585, 428] width 1170 height 769
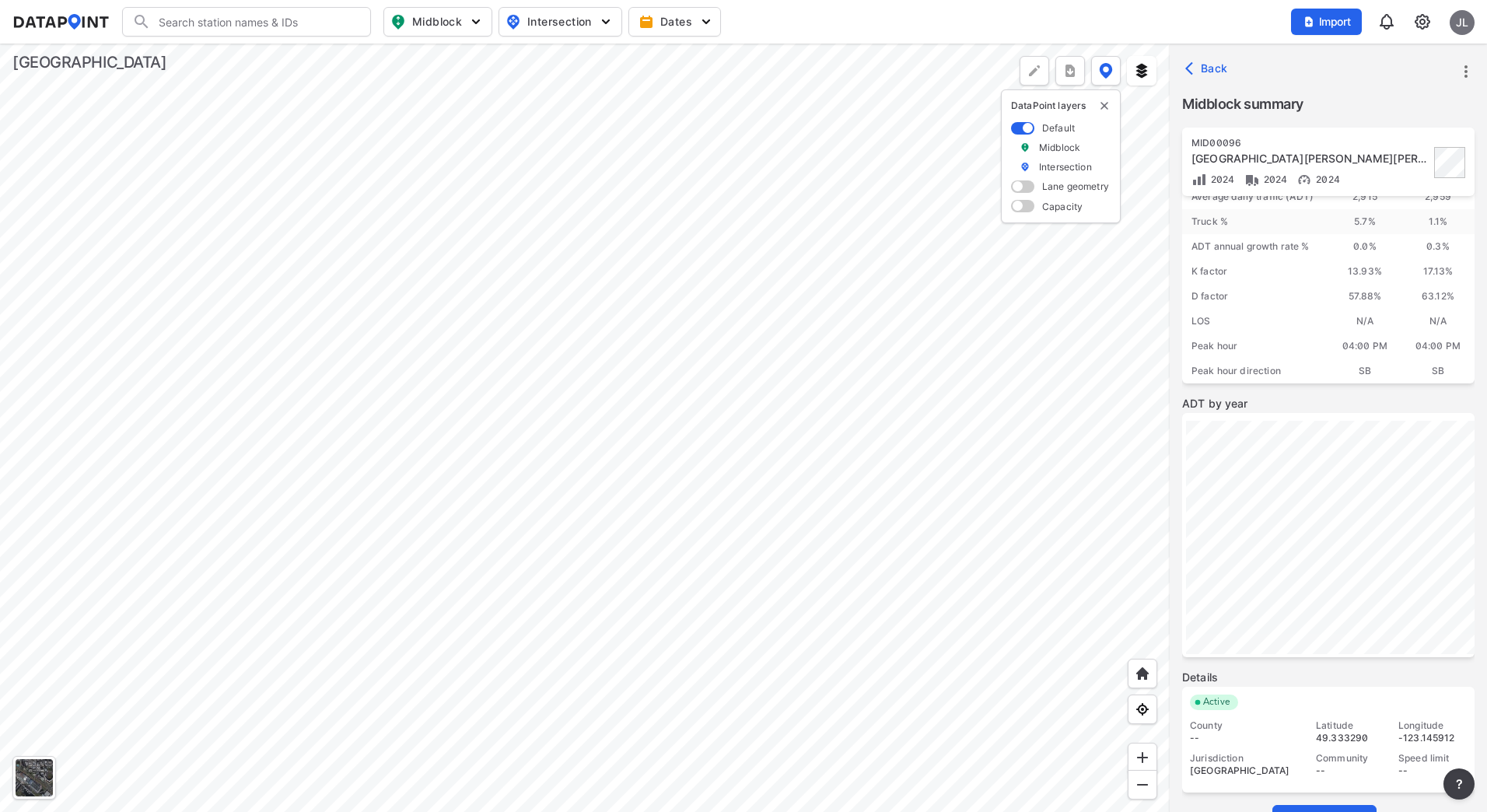
scroll to position [120, 0]
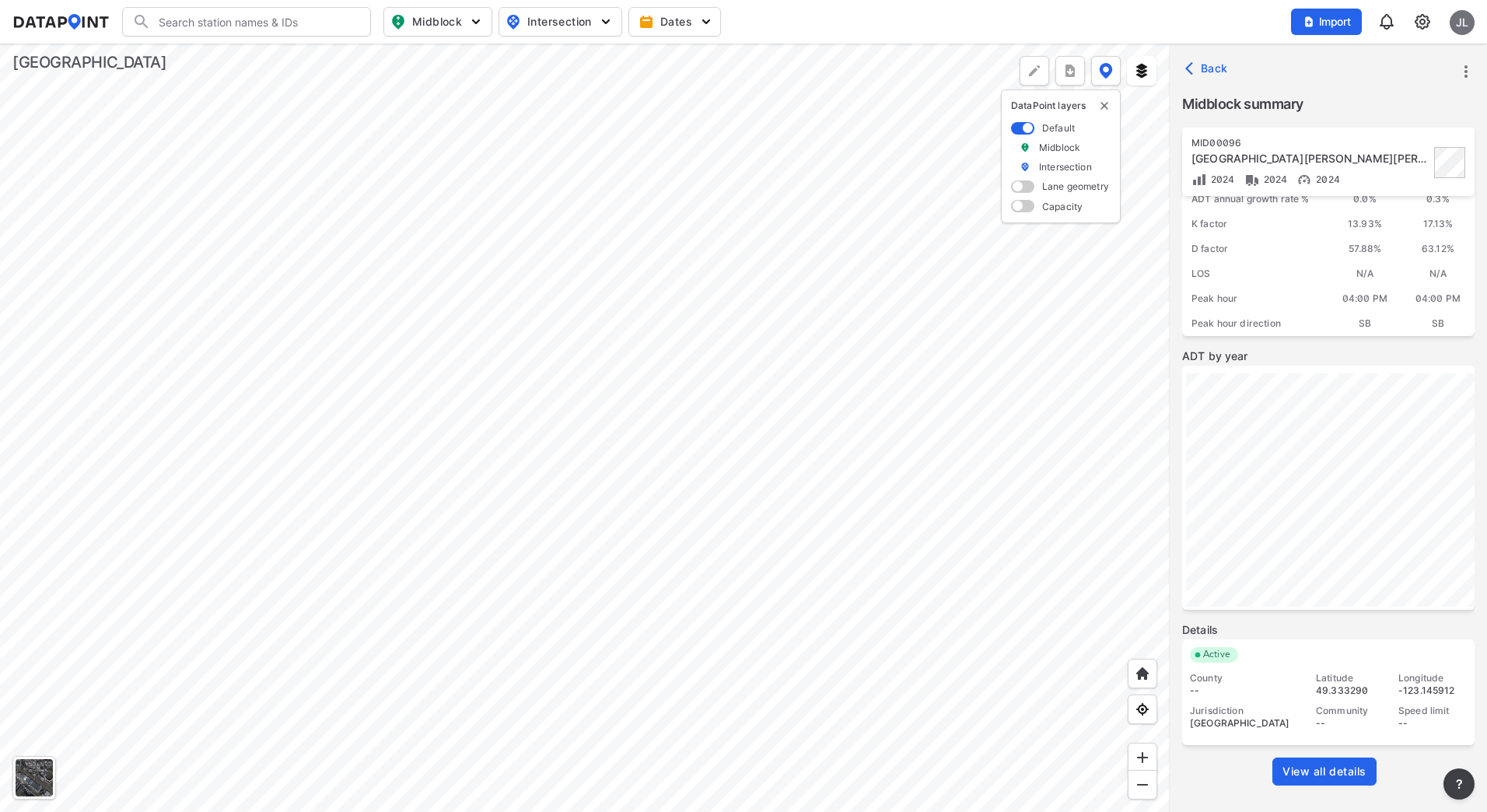
click at [1317, 771] on span "View all details" at bounding box center [1325, 771] width 84 height 16
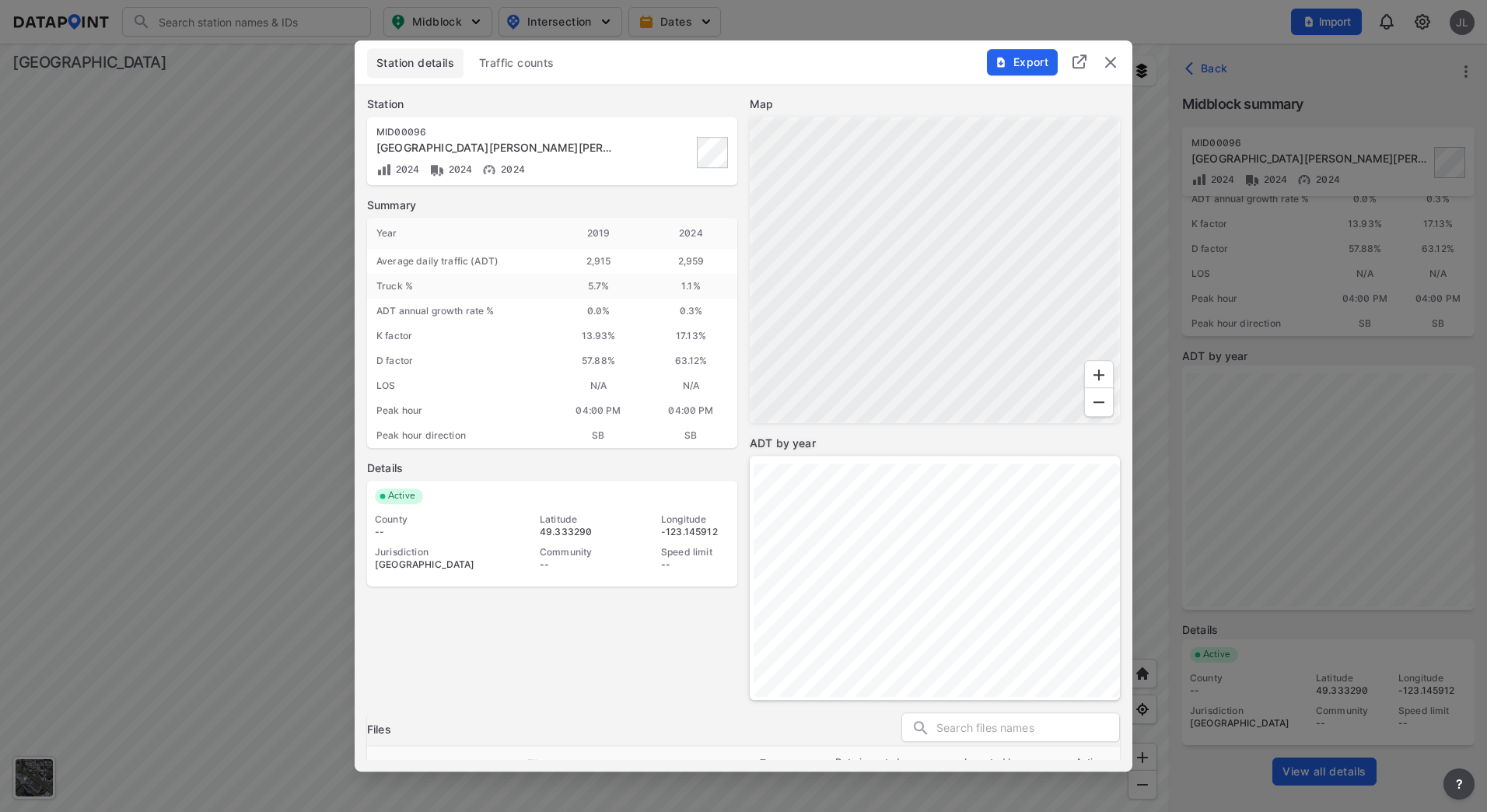
click at [531, 67] on span "Traffic counts" at bounding box center [517, 63] width 75 height 16
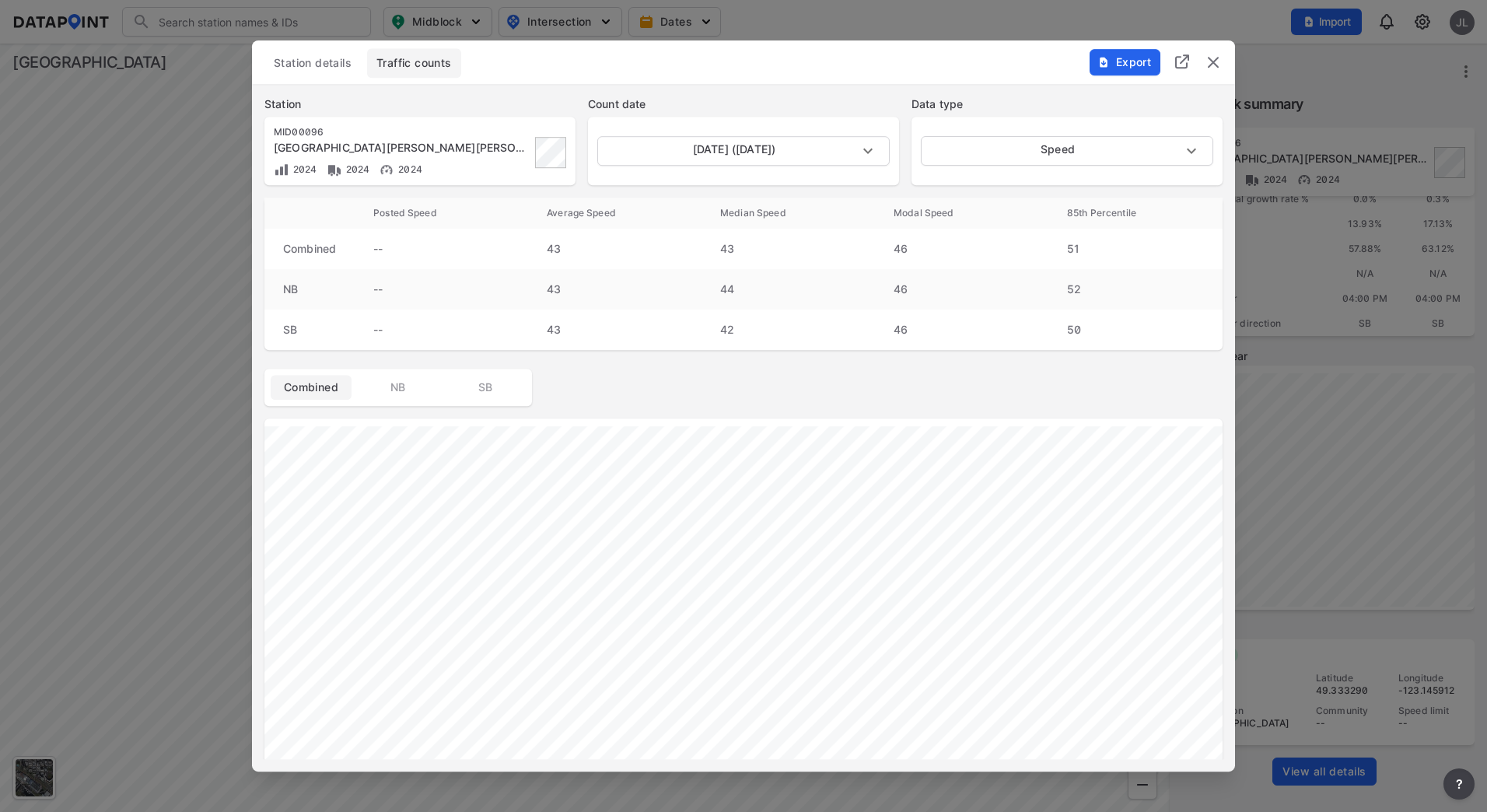
click at [1222, 69] on img "delete" at bounding box center [1213, 62] width 19 height 19
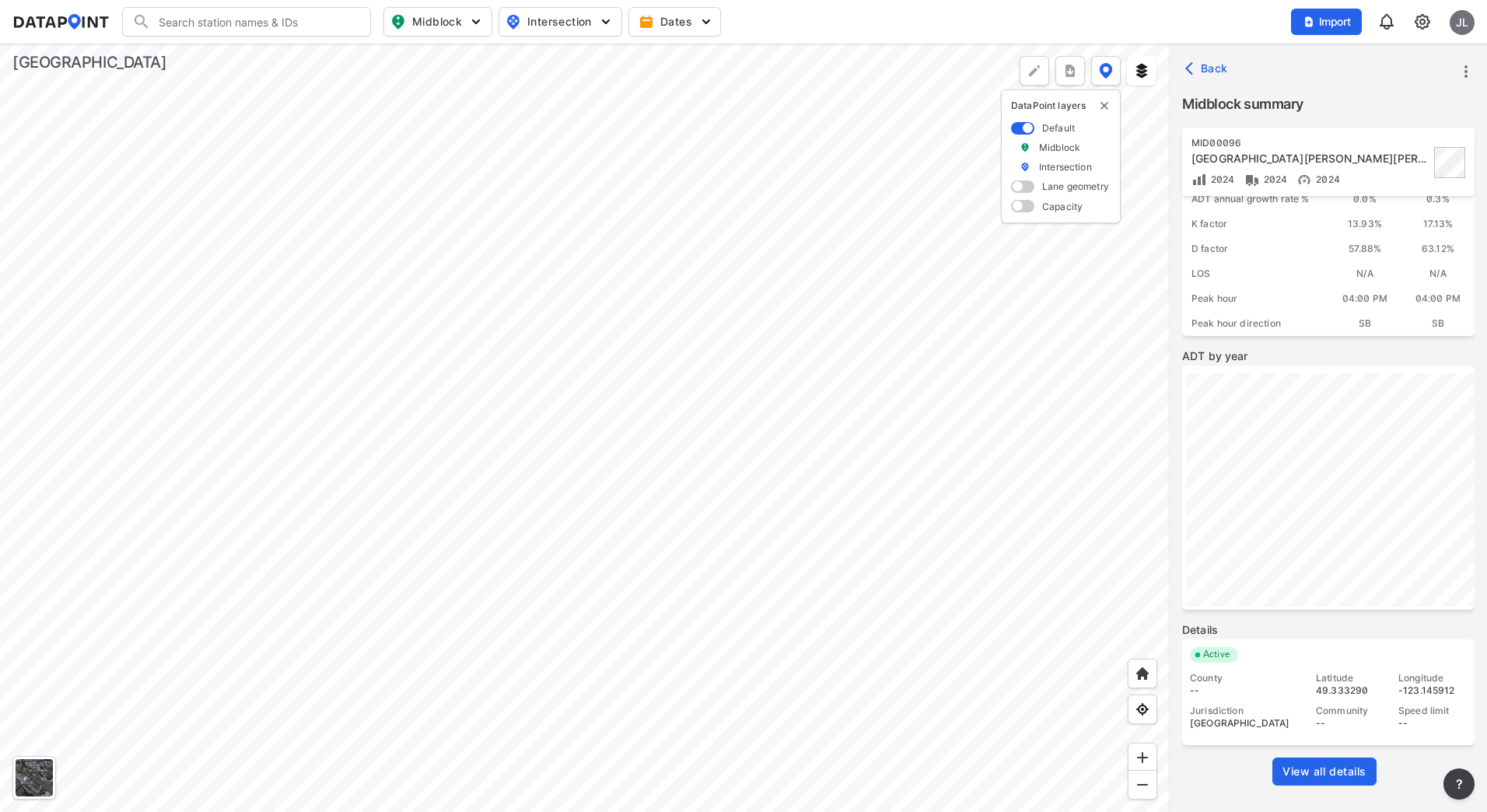
click at [676, 603] on div at bounding box center [585, 428] width 1170 height 769
